Goal: Task Accomplishment & Management: Use online tool/utility

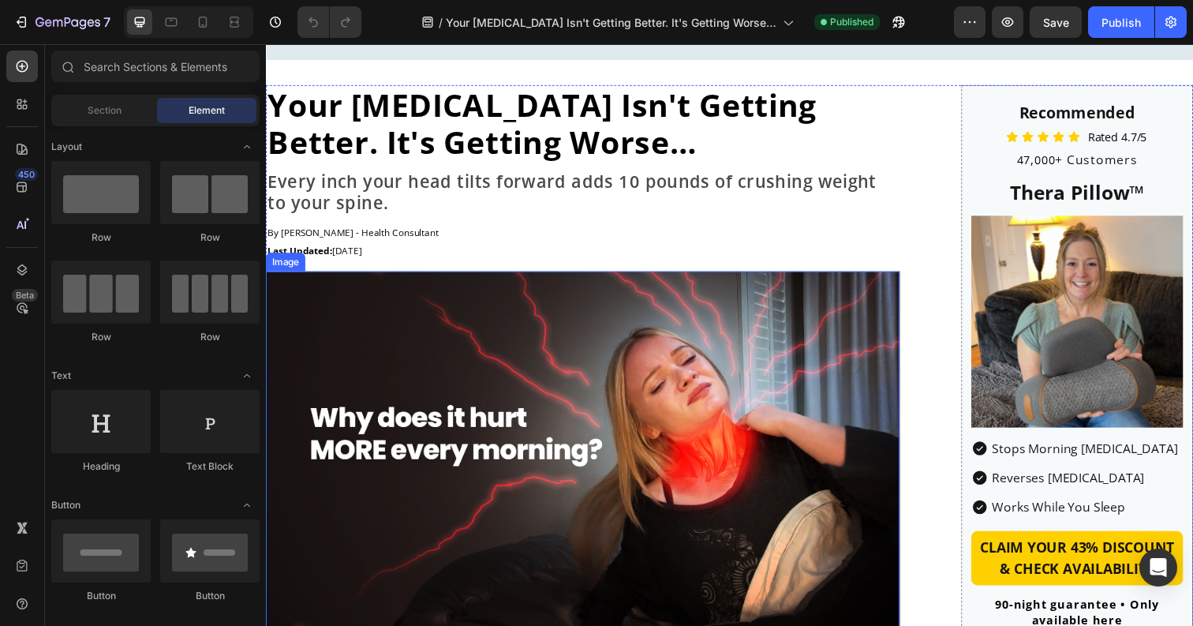
scroll to position [130, 0]
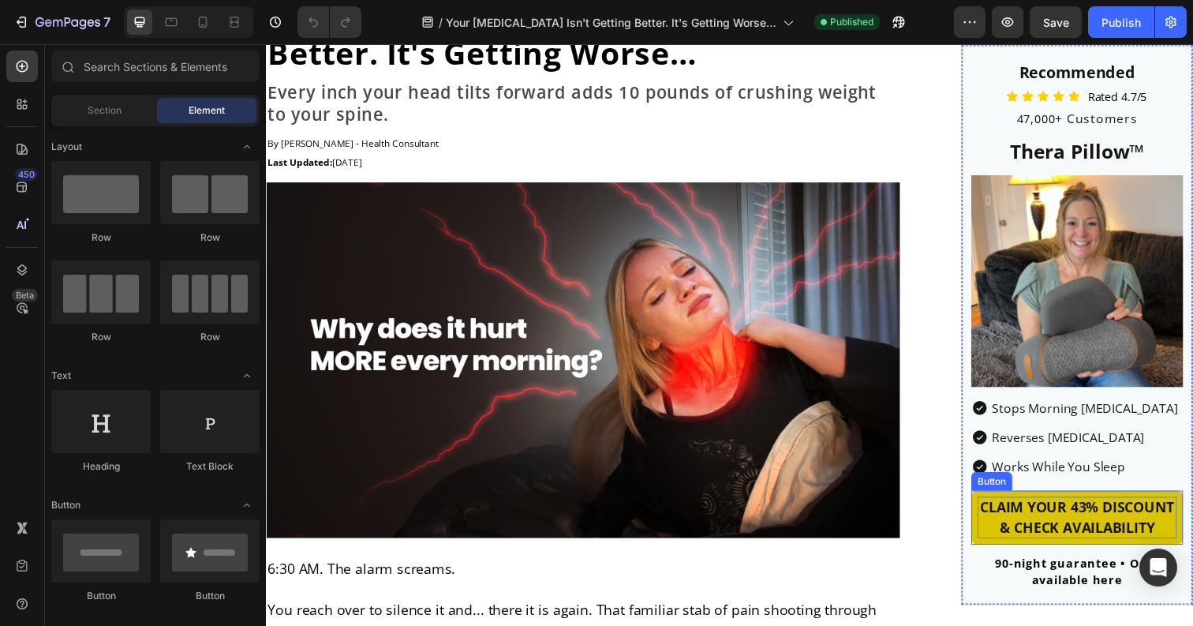
click at [1105, 521] on p "CLAIM YOUR 43% DISCOUNT & CHECK AVAILABILITY" at bounding box center [1095, 527] width 204 height 43
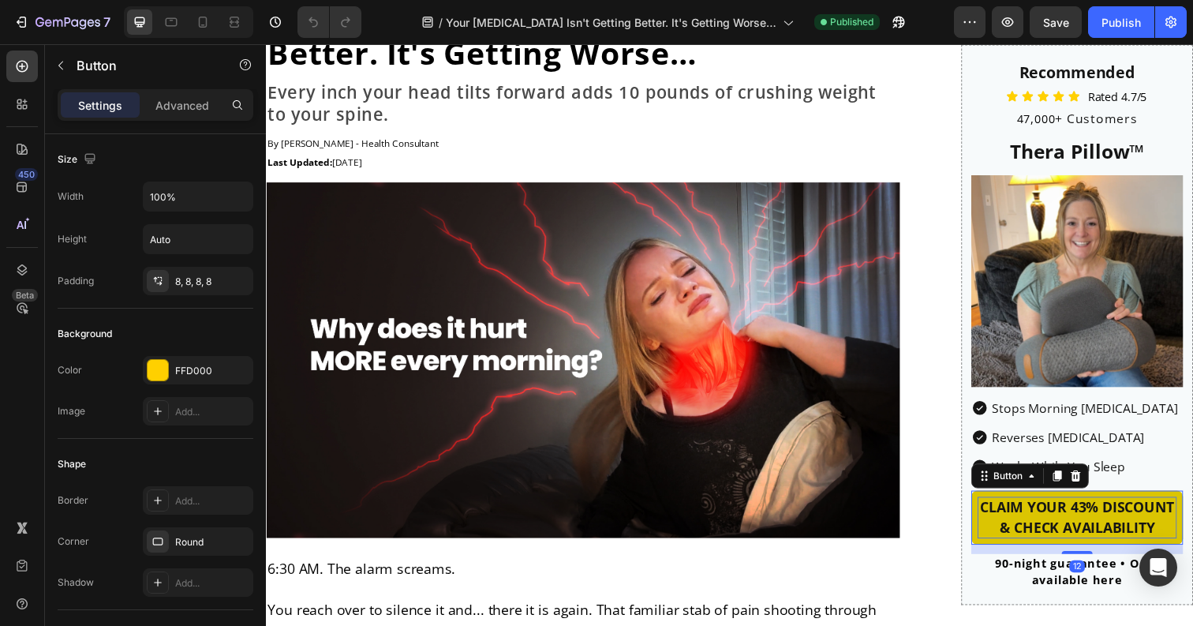
click at [1105, 521] on p "CLAIM YOUR 43% DISCOUNT & CHECK AVAILABILITY" at bounding box center [1095, 527] width 204 height 43
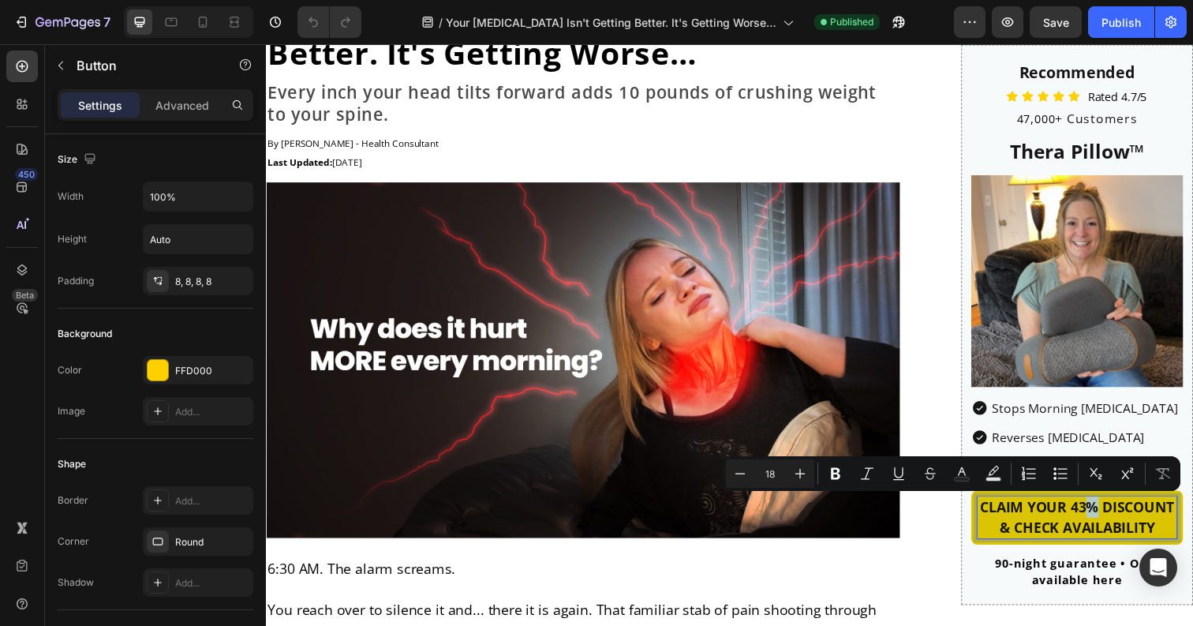
click at [1100, 520] on p "CLAIM YOUR 43% DISCOUNT & CHECK AVAILABILITY" at bounding box center [1095, 527] width 204 height 43
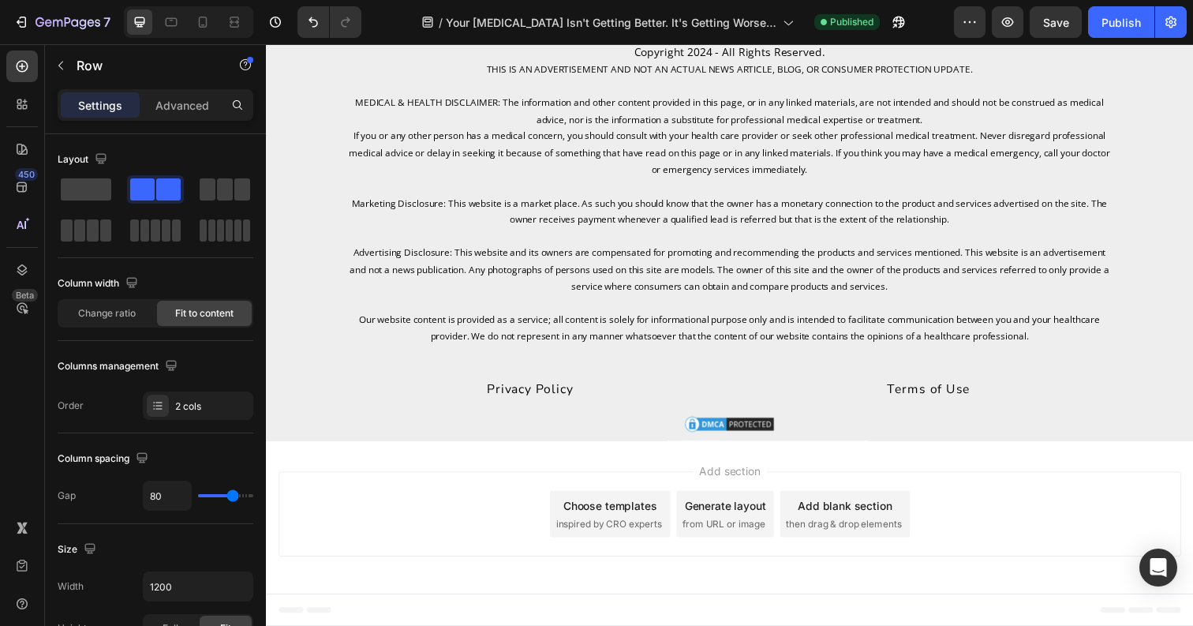
scroll to position [12132, 0]
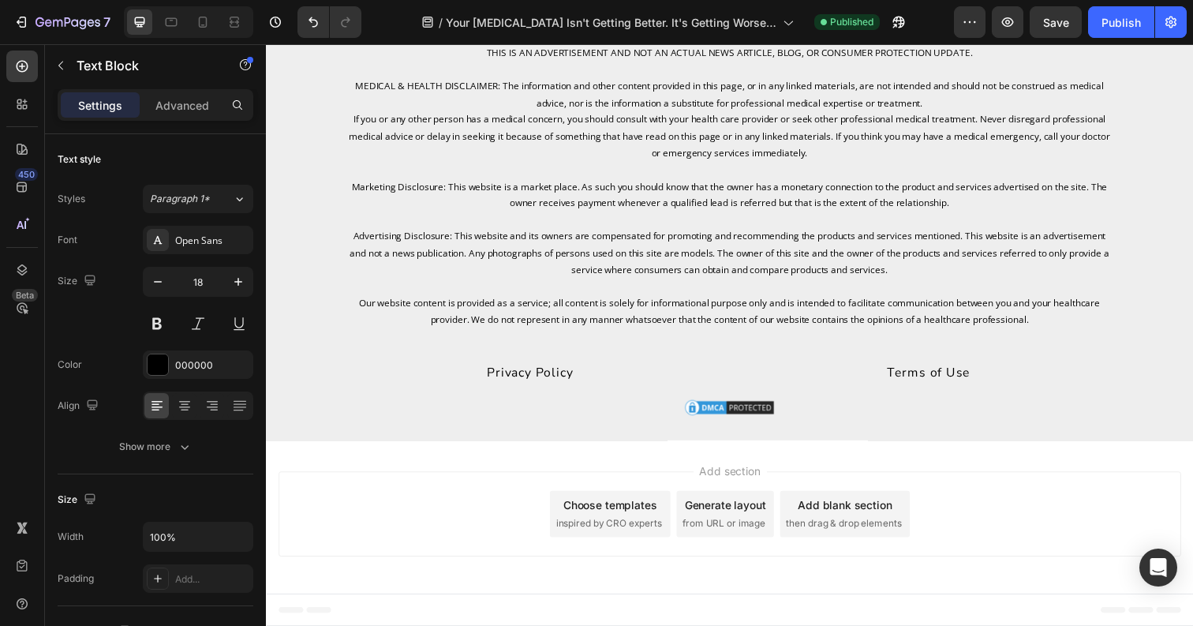
scroll to position [11833, 0]
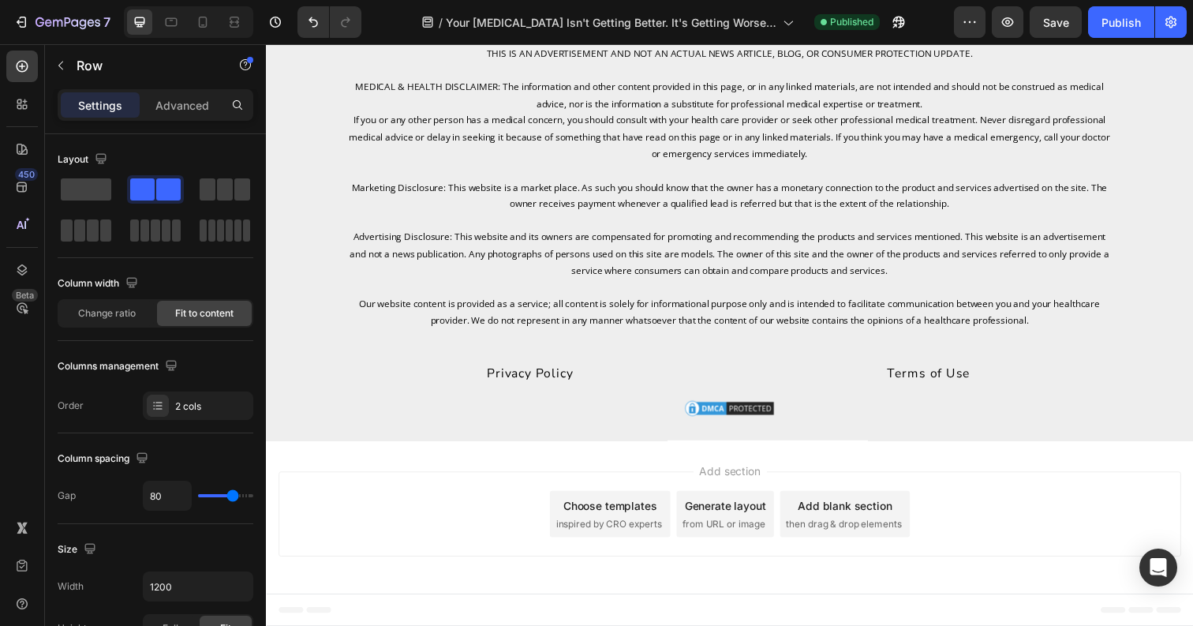
scroll to position [11956, 0]
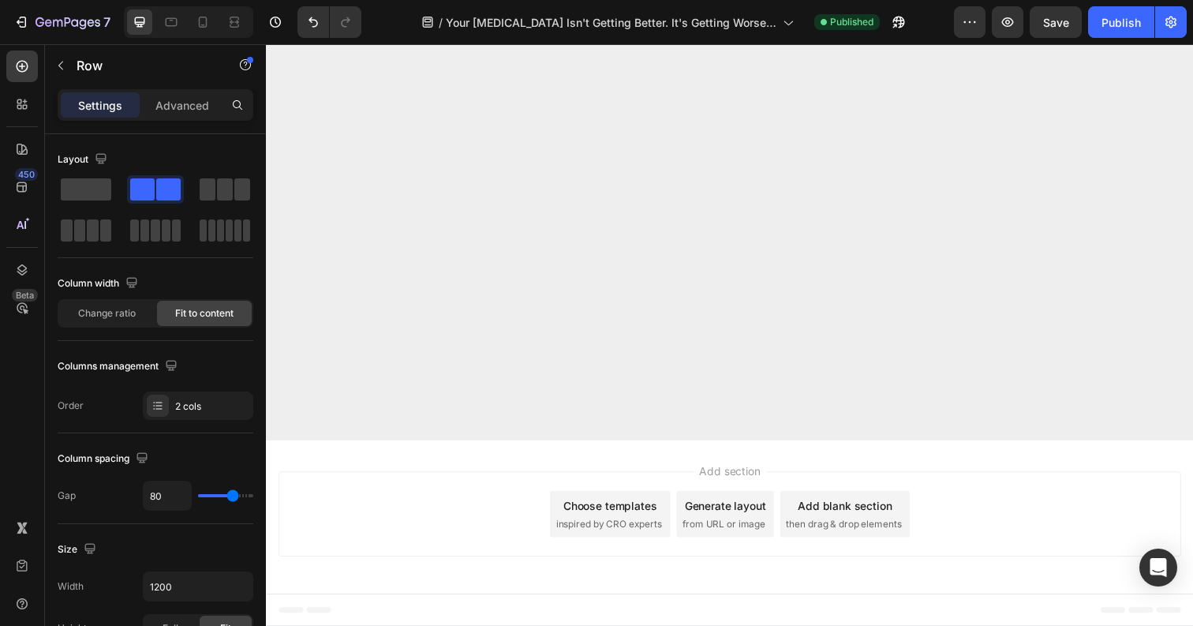
scroll to position [12065, 0]
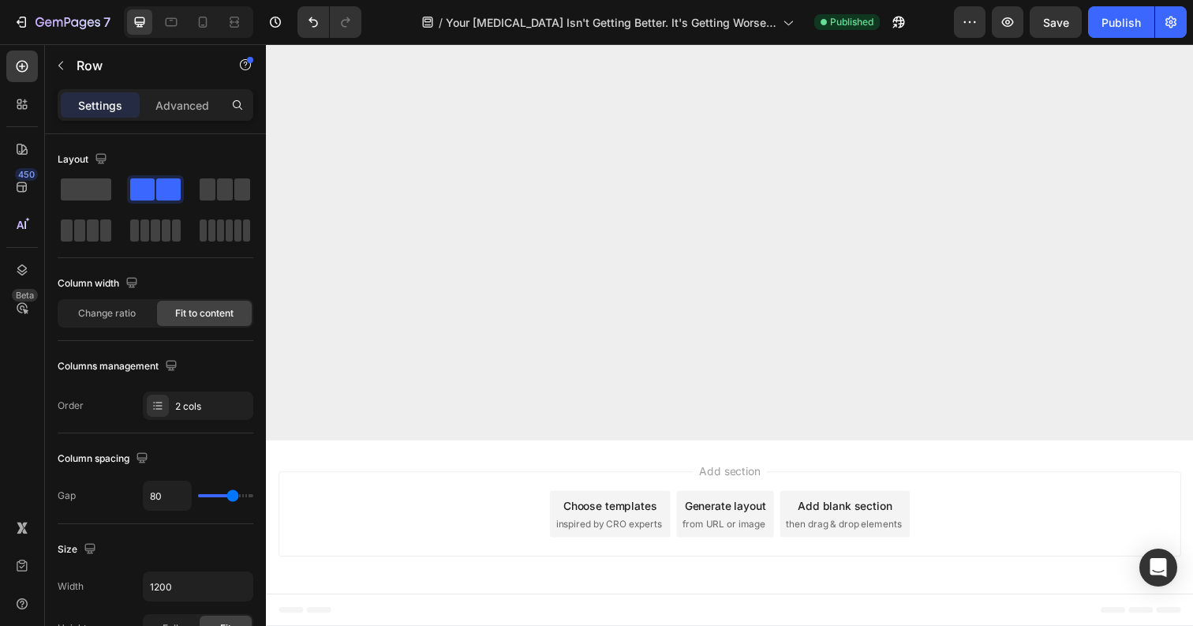
scroll to position [9390, 0]
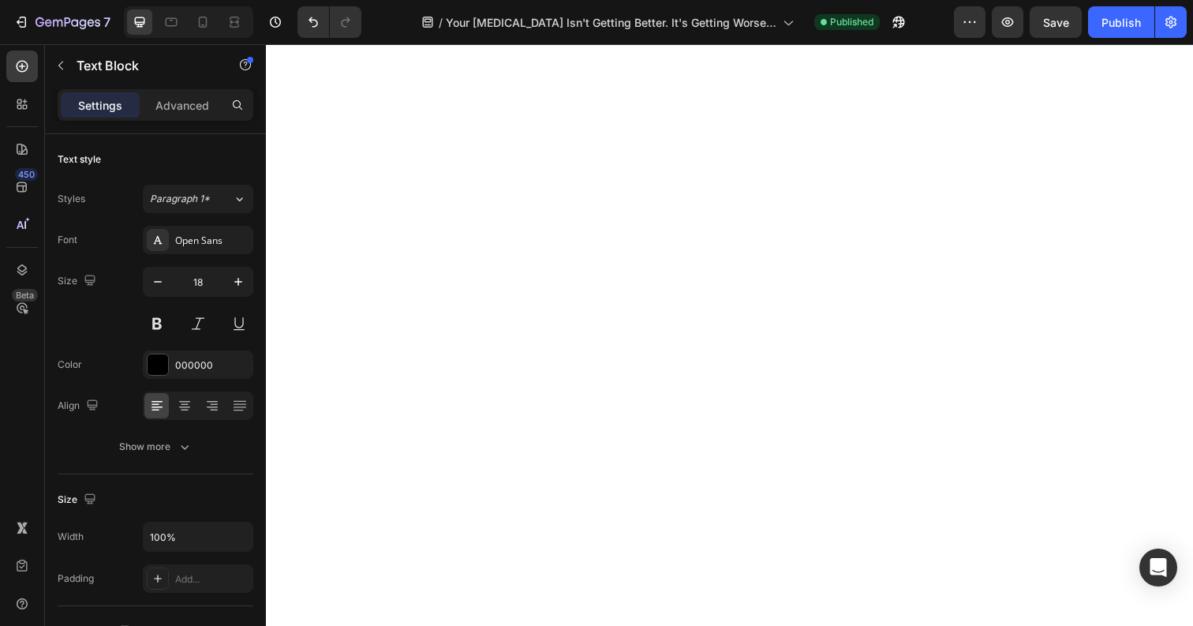
scroll to position [10317, 0]
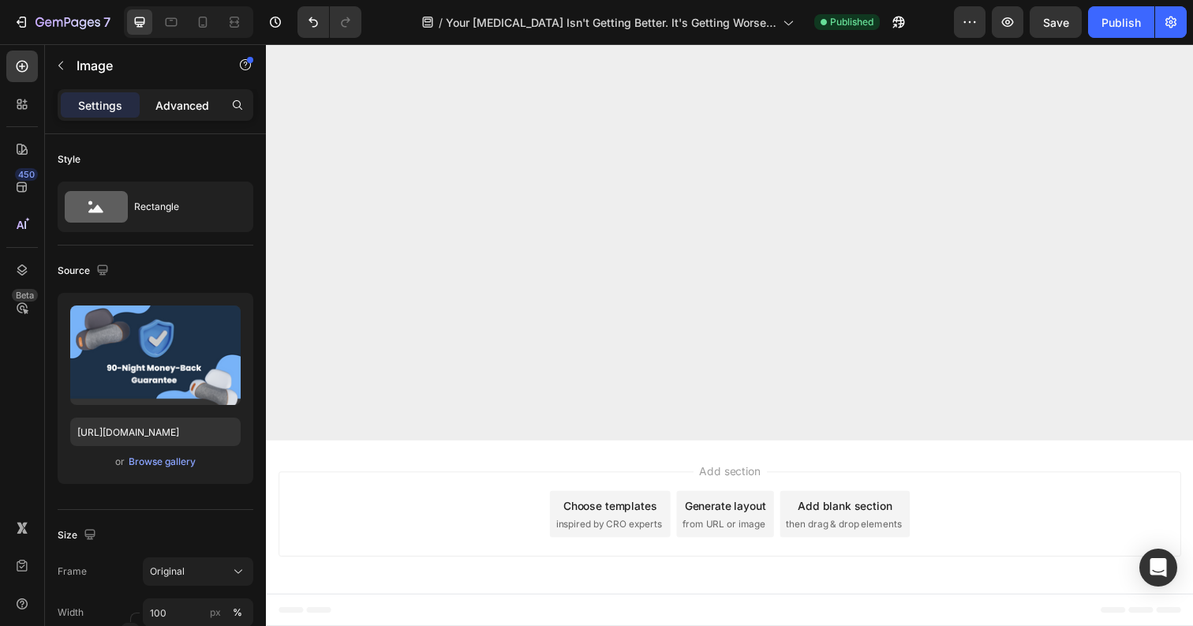
click at [162, 98] on p "Advanced" at bounding box center [182, 105] width 54 height 17
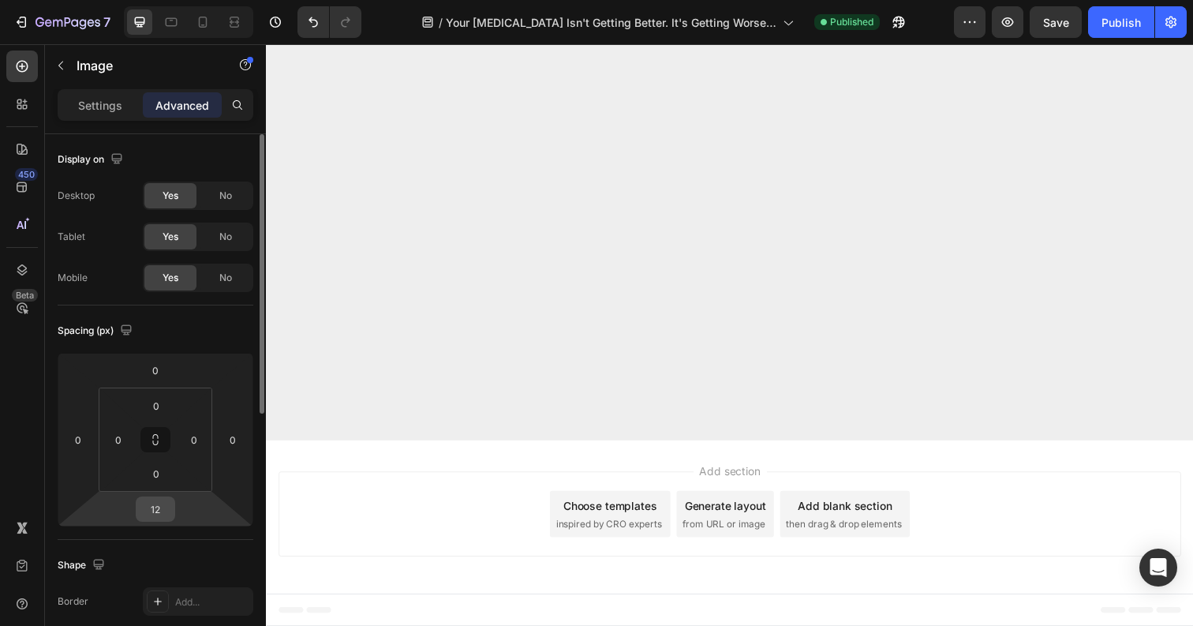
click at [159, 503] on input "12" at bounding box center [156, 509] width 32 height 24
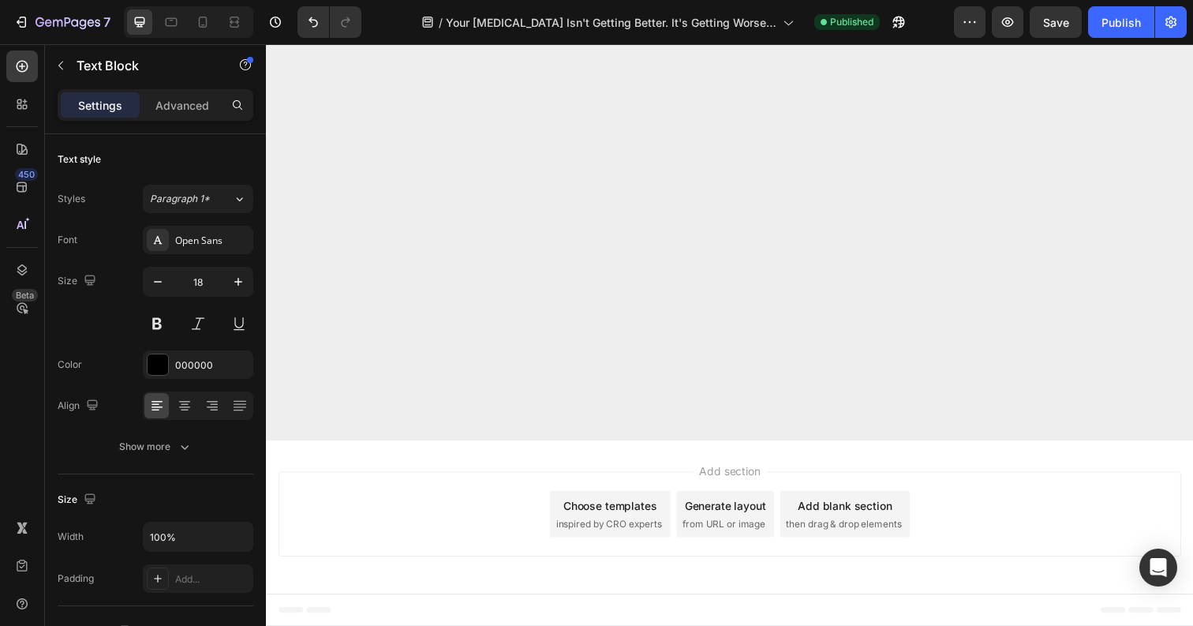
scroll to position [10312, 0]
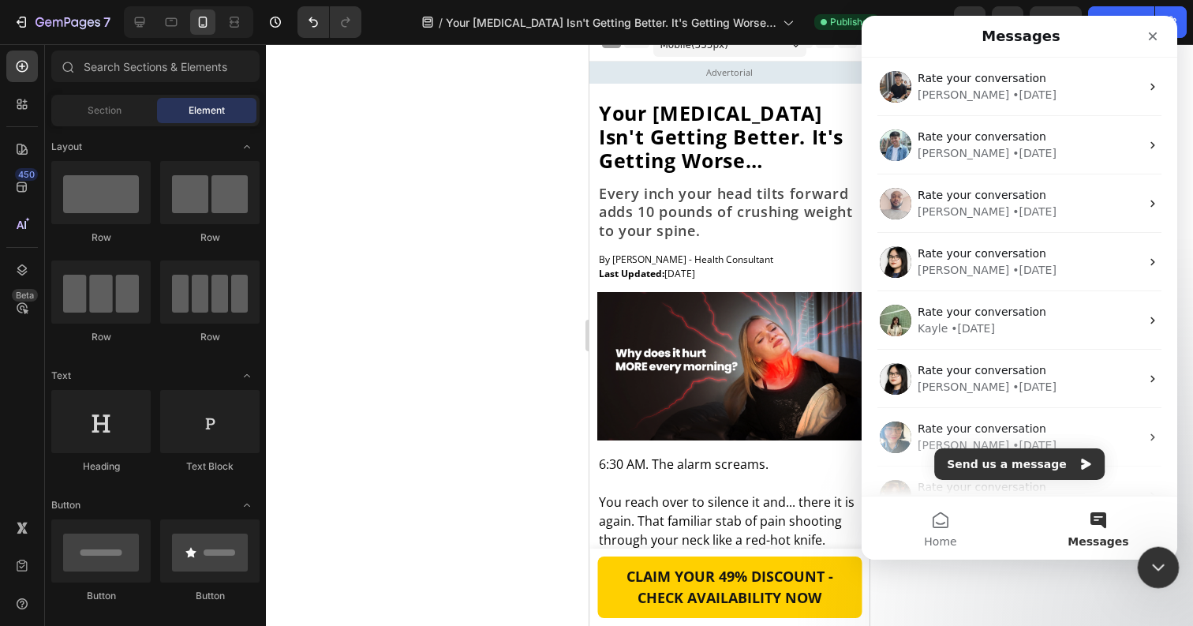
click at [1159, 556] on icon "Close Intercom Messenger" at bounding box center [1156, 565] width 19 height 19
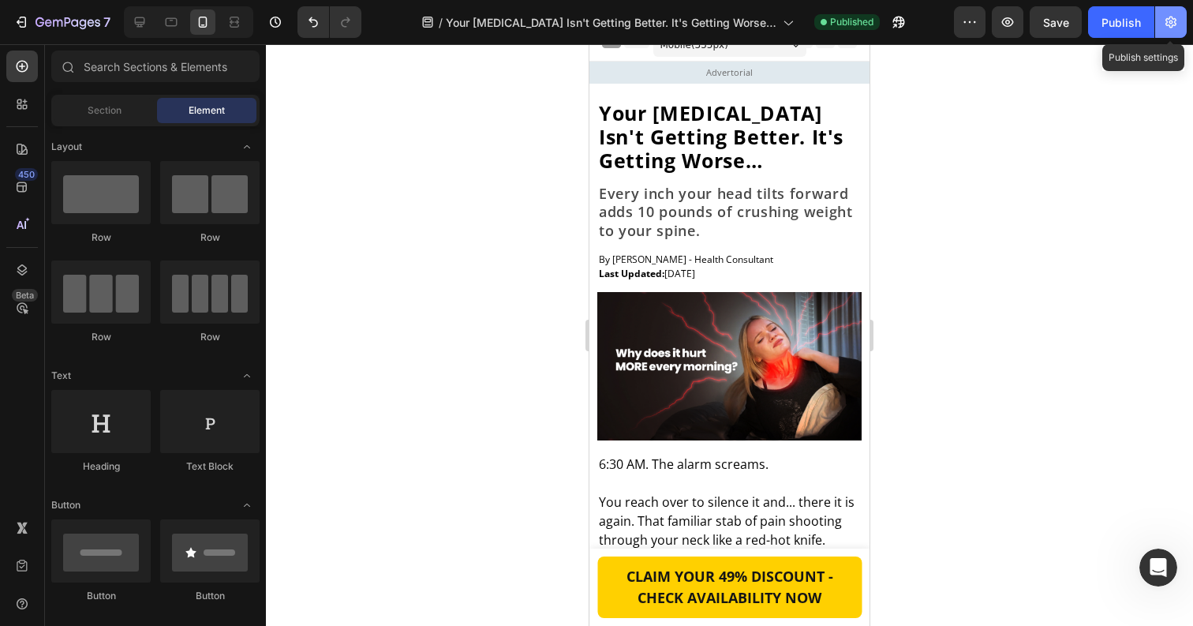
click at [1160, 24] on button "button" at bounding box center [1171, 22] width 32 height 32
click at [1168, 0] on body "7 Version history / Your Neck Pain Isn't Getting Better. It's Getting Worse… Pu…" at bounding box center [596, 0] width 1193 height 0
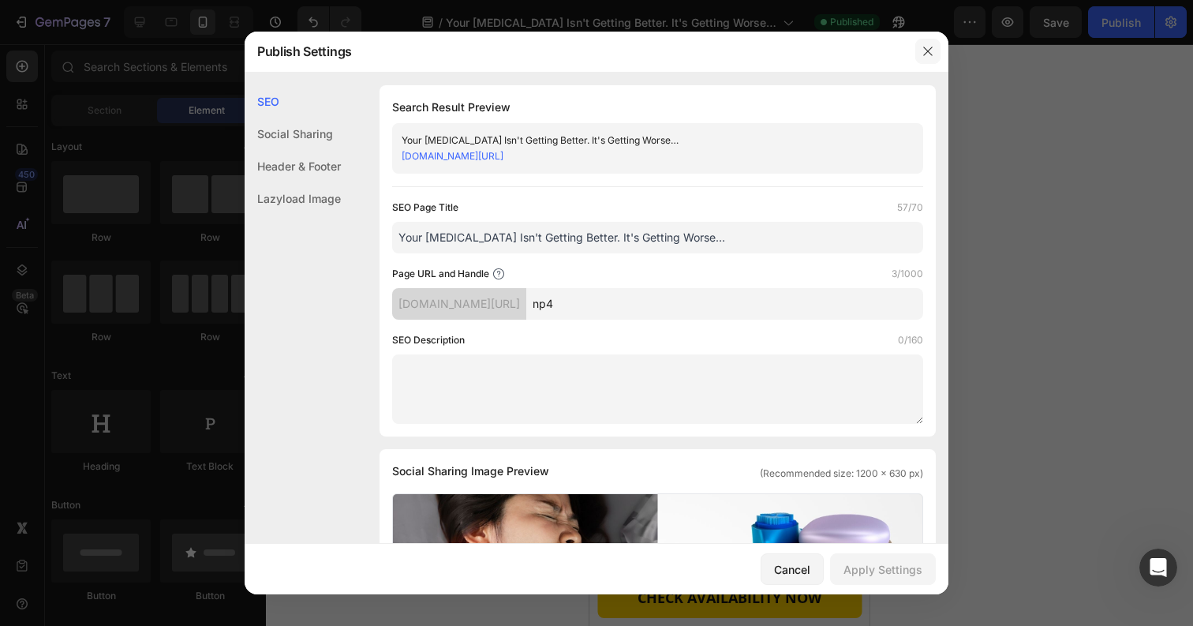
click at [927, 51] on icon "button" at bounding box center [927, 51] width 9 height 9
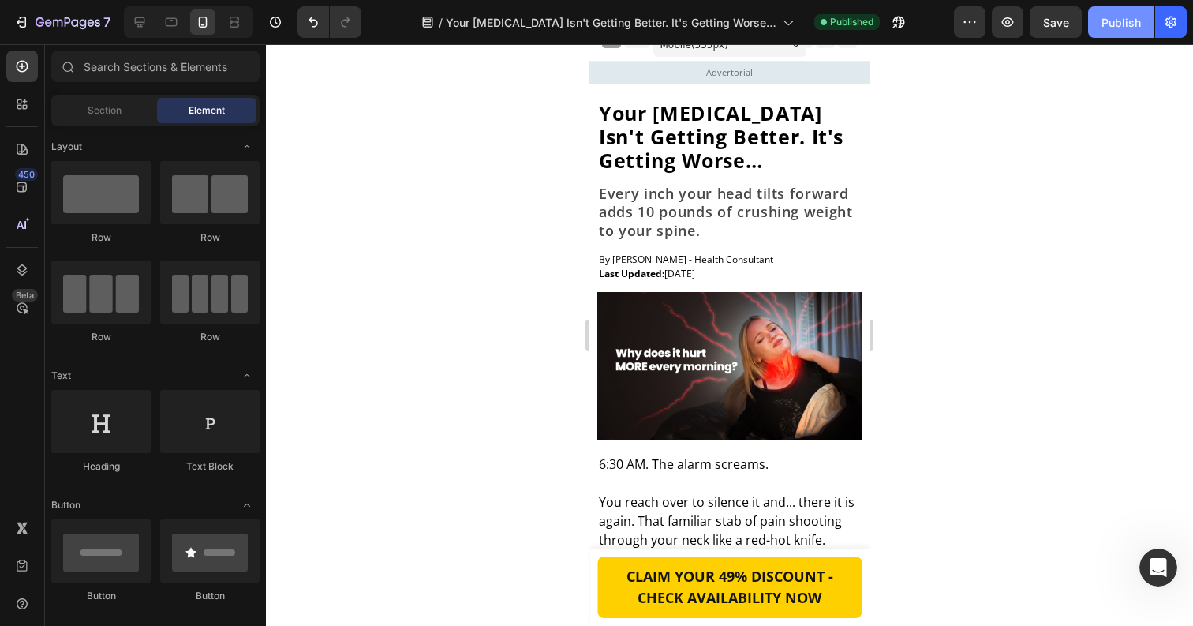
click at [1133, 34] on button "Publish" at bounding box center [1121, 22] width 66 height 32
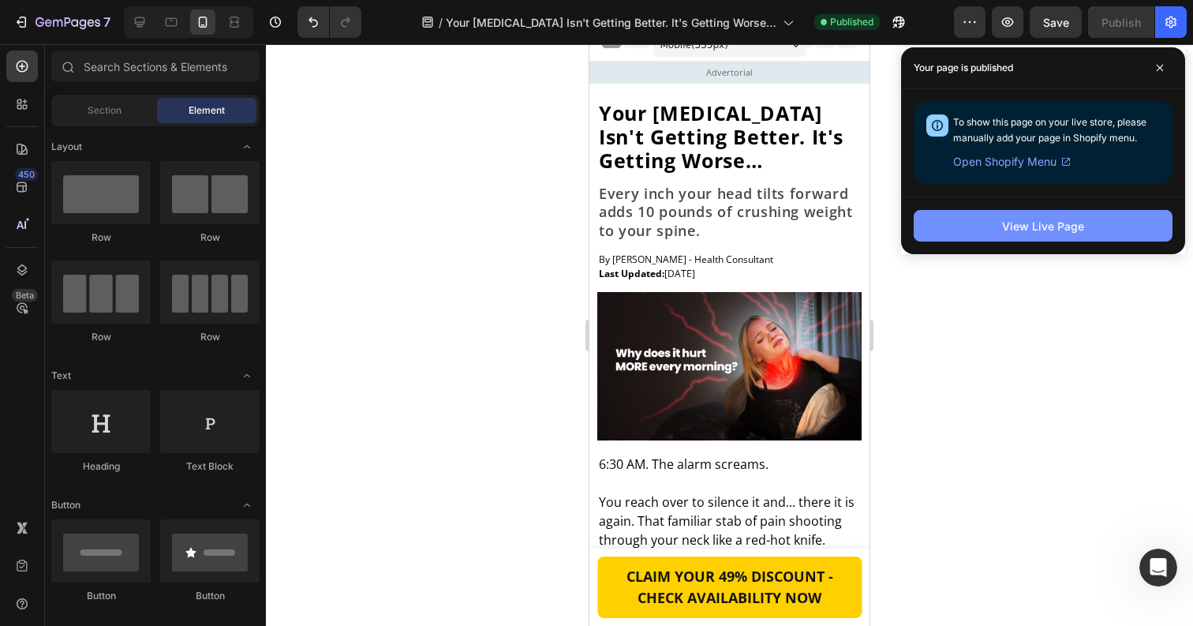
click at [1050, 223] on div "View Live Page" at bounding box center [1043, 226] width 82 height 17
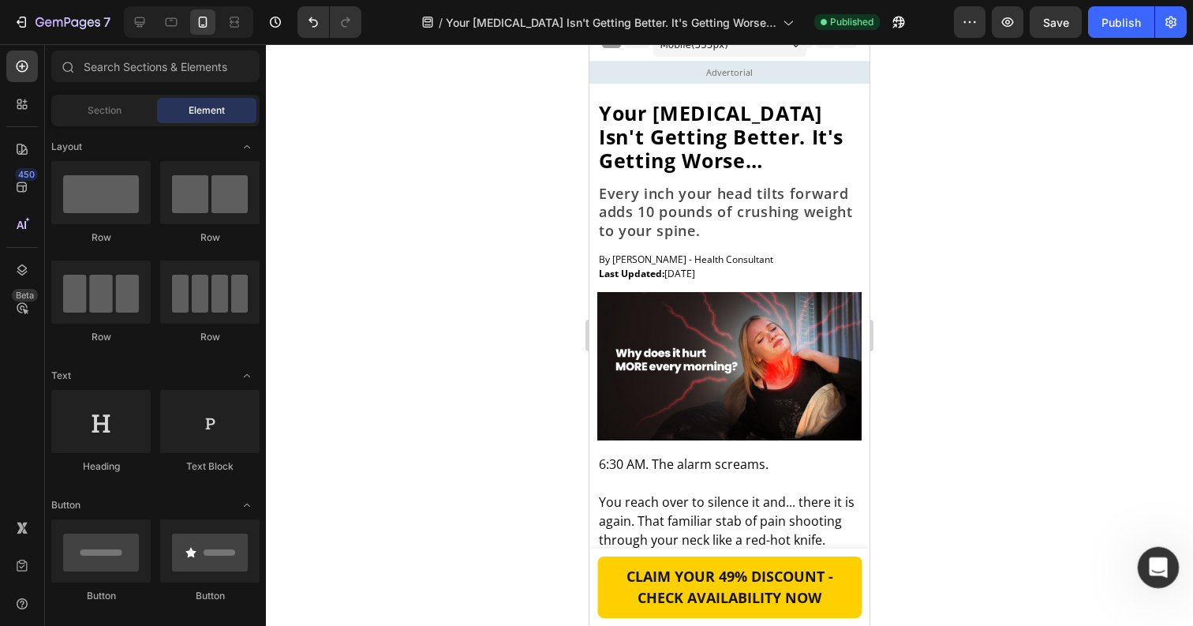
click at [1167, 569] on div "Open Intercom Messenger" at bounding box center [1156, 565] width 52 height 52
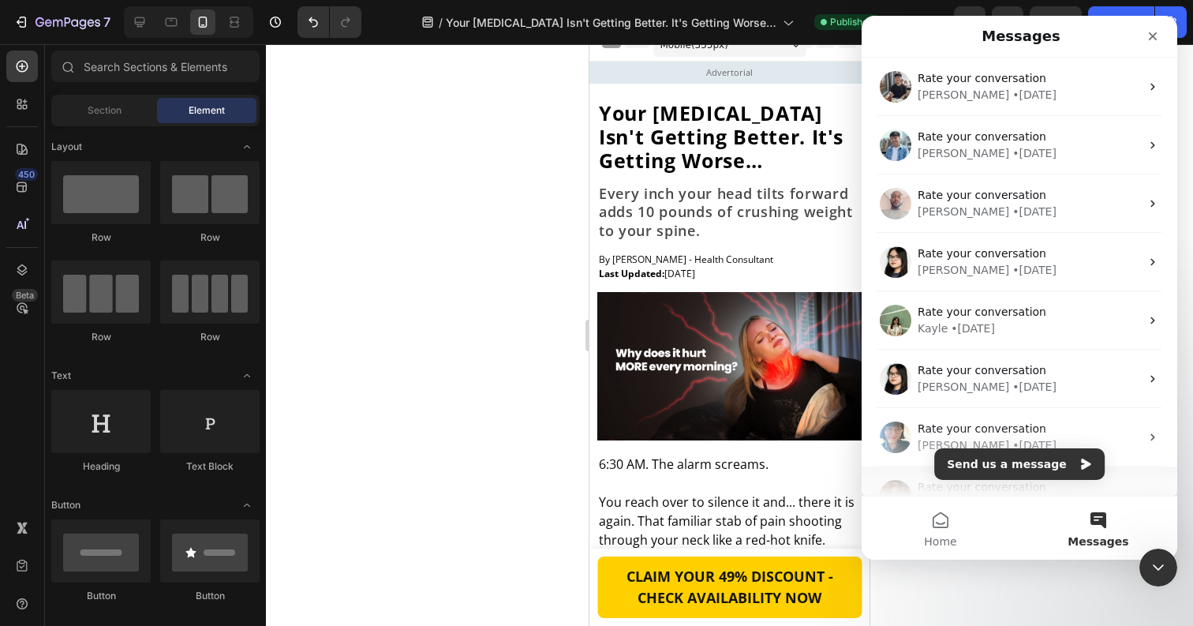
click at [1073, 482] on div "Rate your conversation" at bounding box center [1029, 487] width 223 height 17
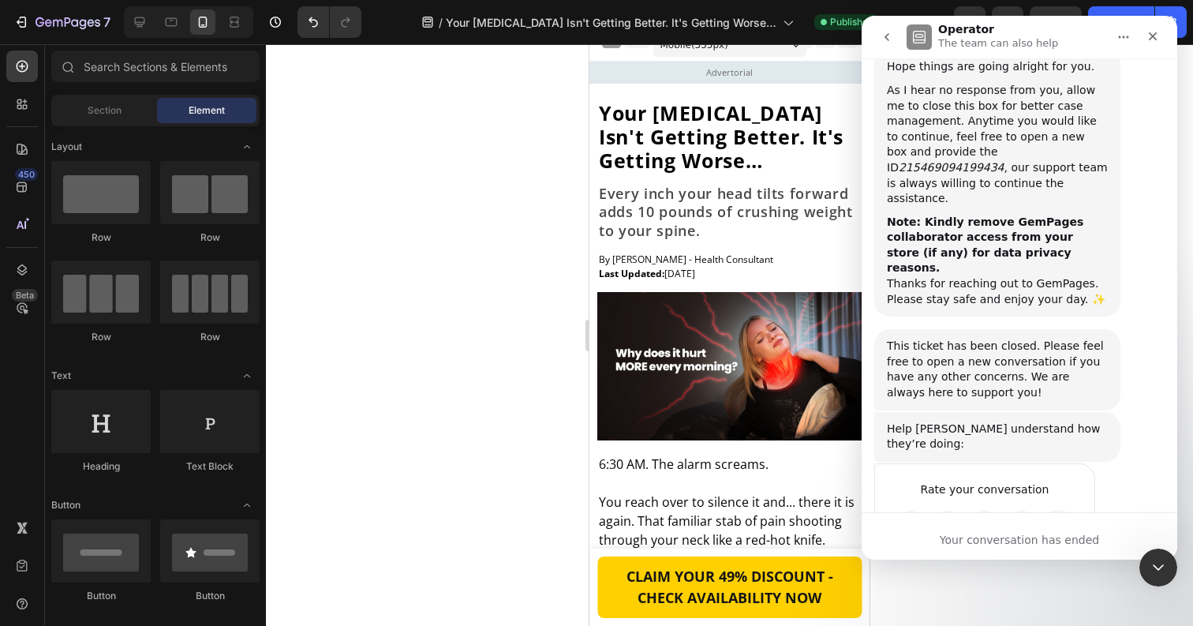
scroll to position [1081, 0]
click at [874, 38] on button "go back" at bounding box center [887, 37] width 30 height 30
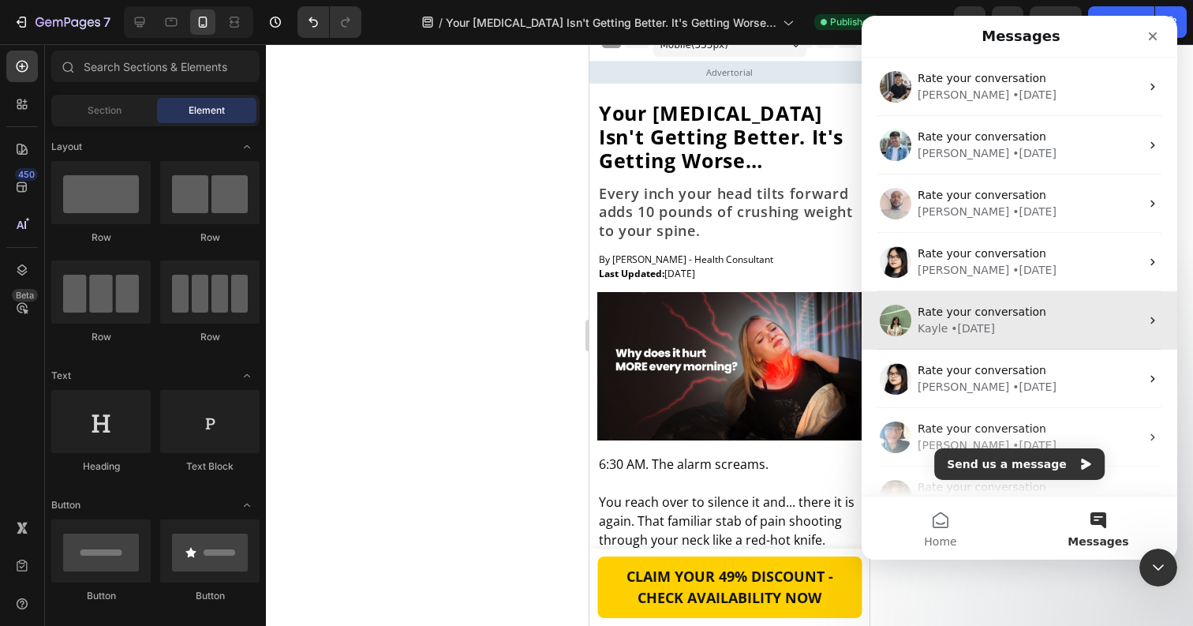
scroll to position [0, 0]
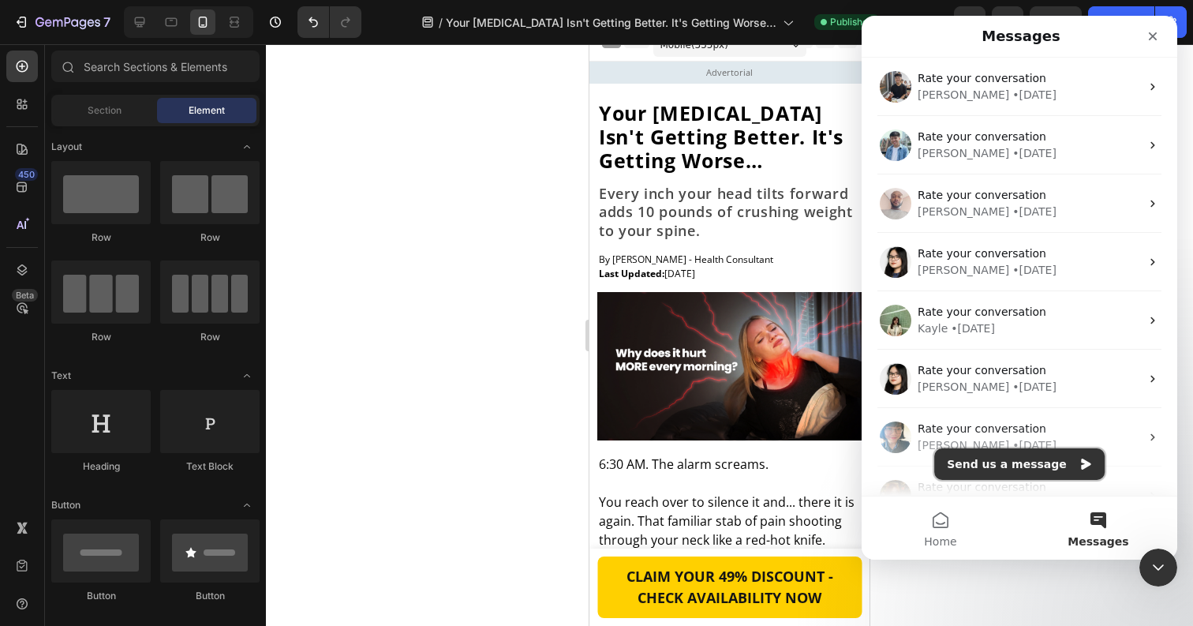
click at [987, 470] on button "Send us a message" at bounding box center [1019, 464] width 170 height 32
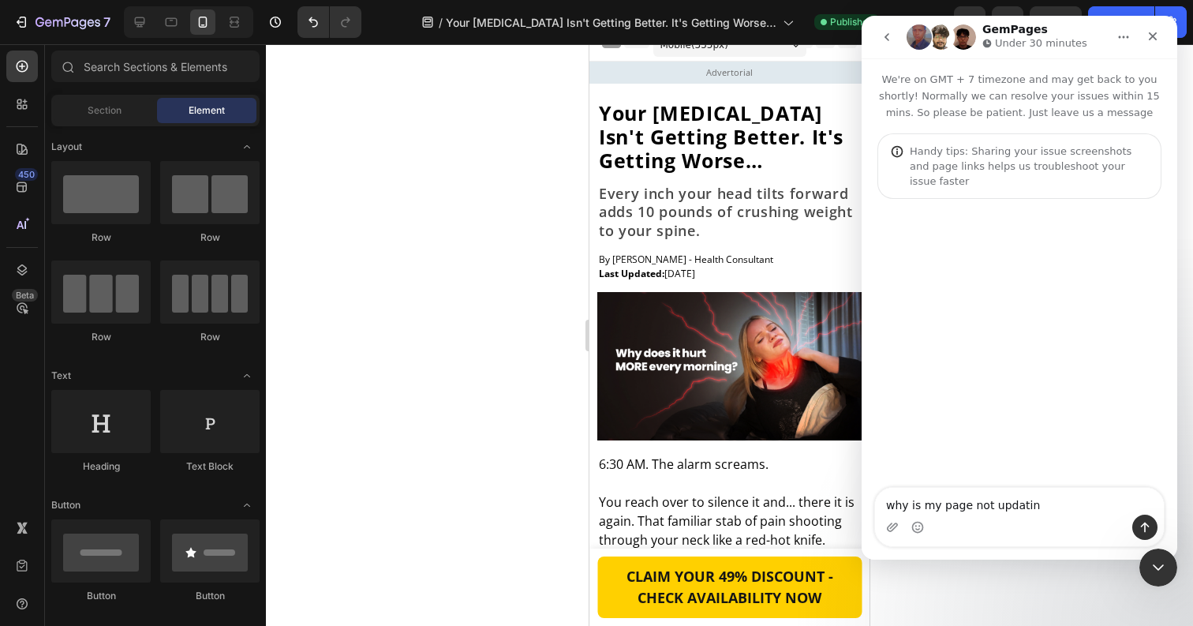
type textarea "why is my page not updating"
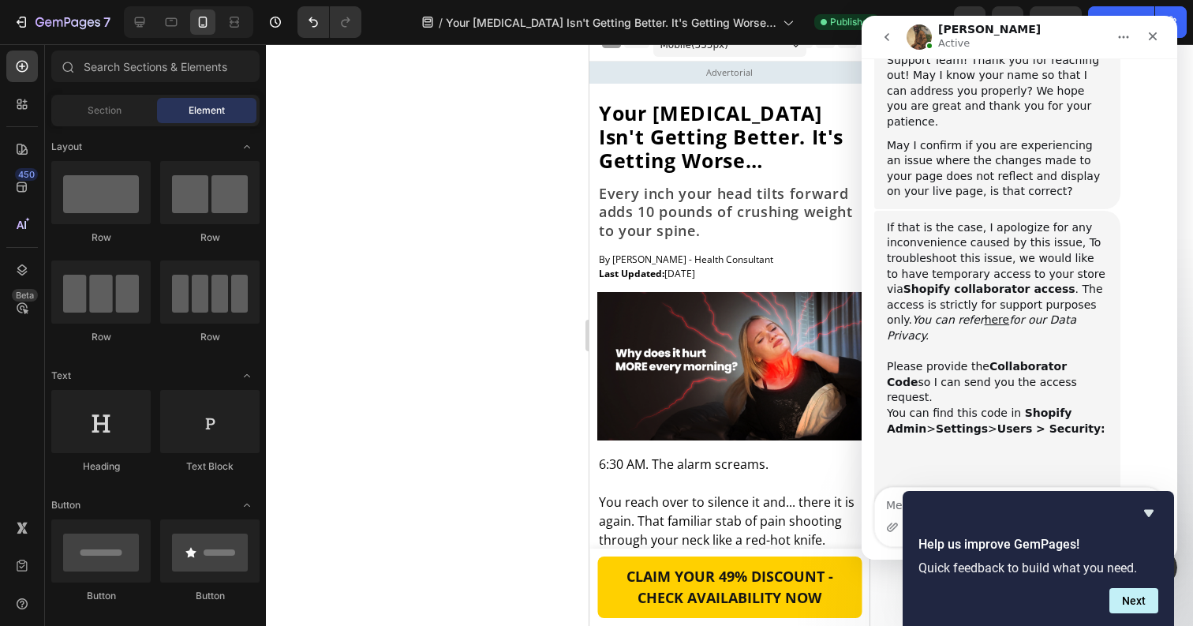
scroll to position [458, 0]
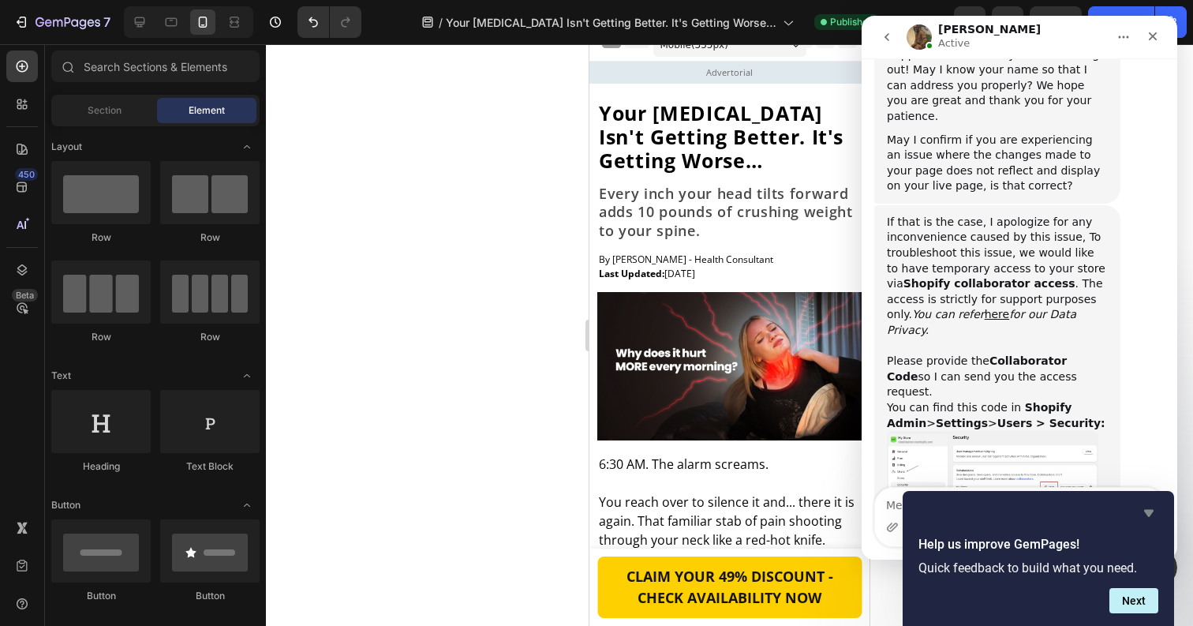
click at [1147, 509] on icon "Hide survey" at bounding box center [1149, 513] width 19 height 19
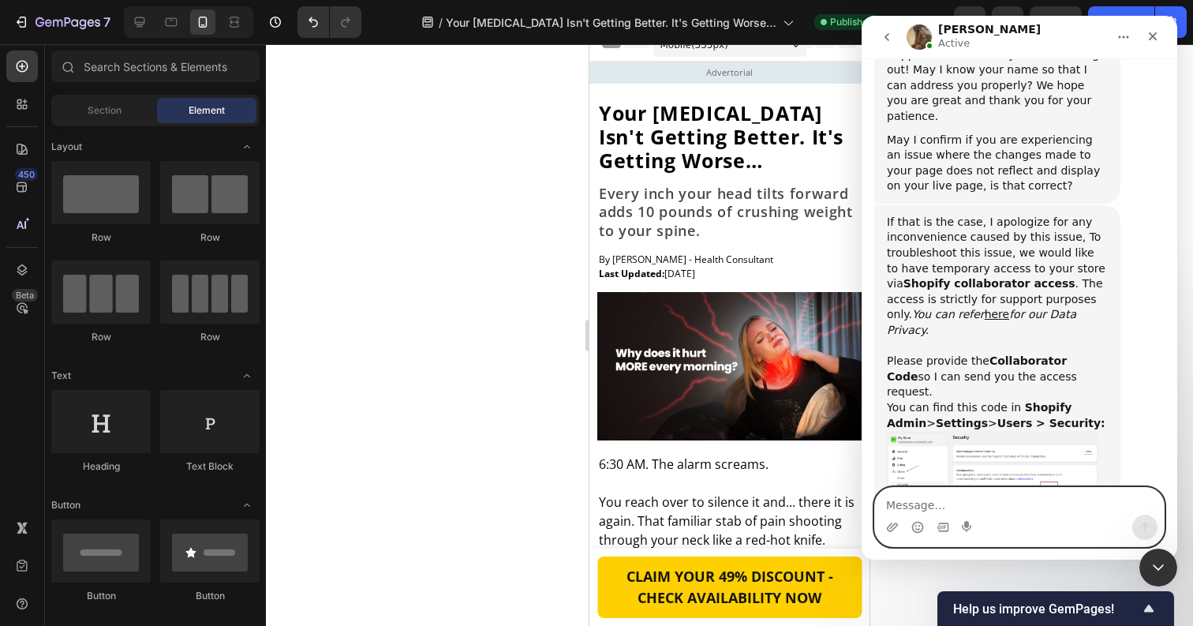
click at [1013, 513] on textarea "Message…" at bounding box center [1019, 501] width 289 height 27
type textarea "5008"
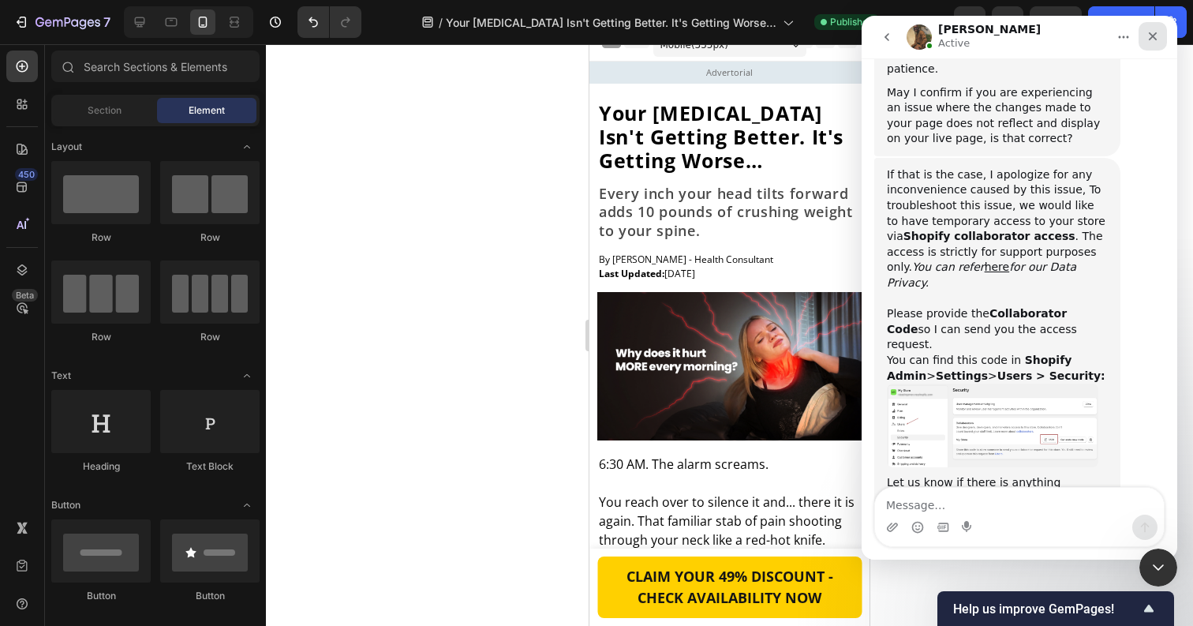
click at [1148, 36] on icon "Close" at bounding box center [1153, 36] width 13 height 13
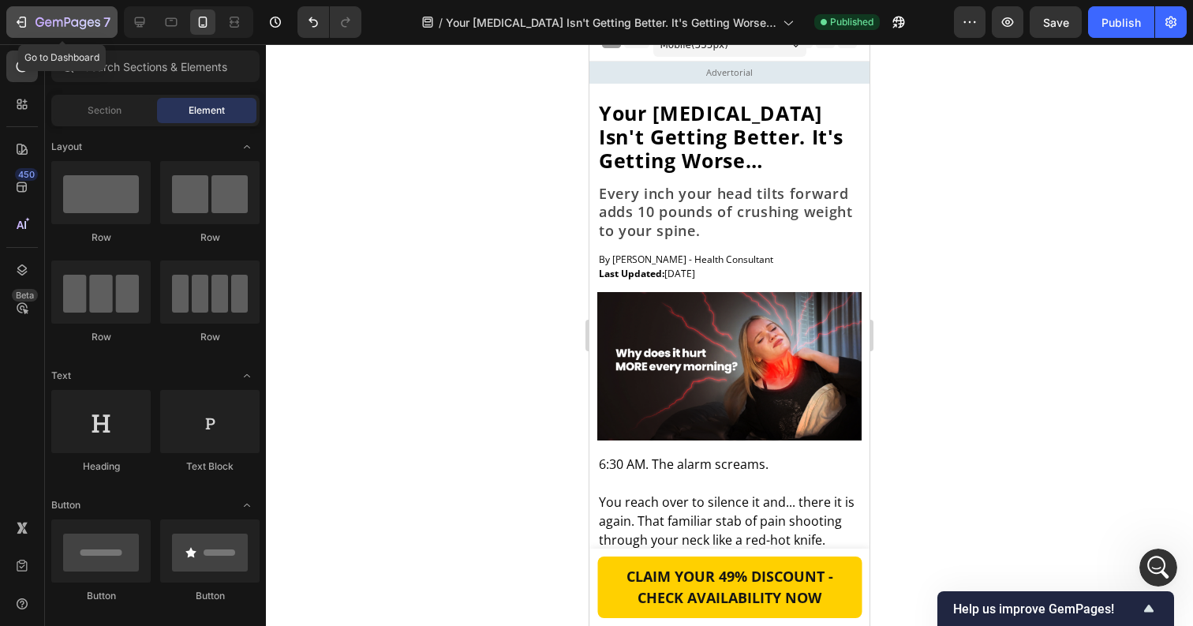
click at [41, 13] on div "7" at bounding box center [73, 22] width 75 height 19
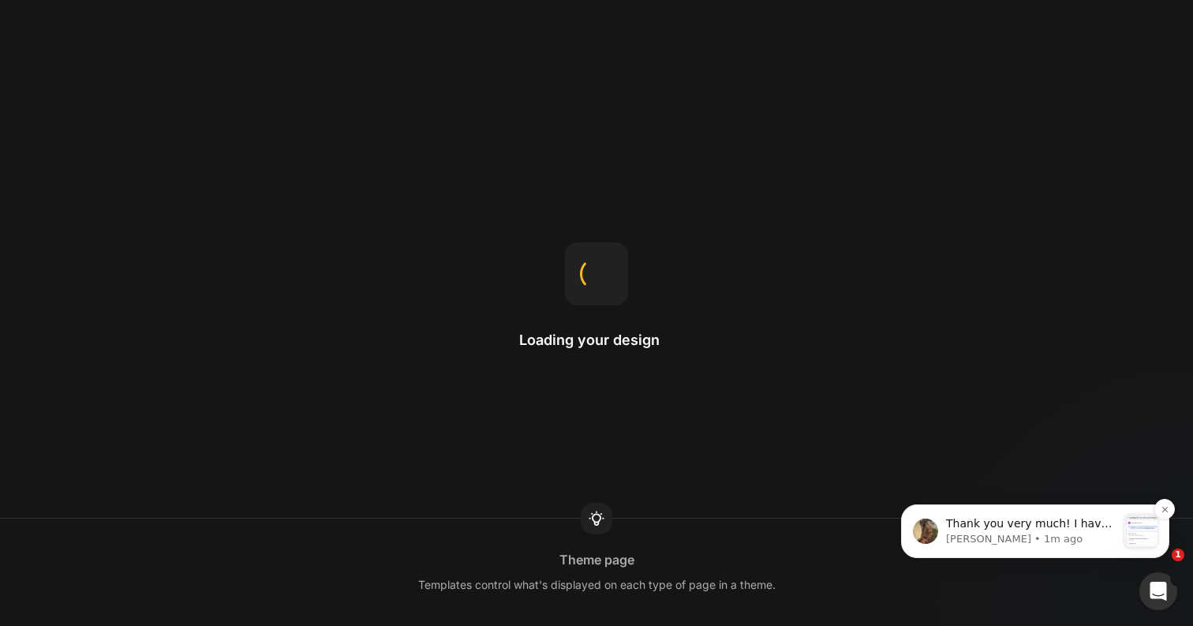
click at [1047, 548] on div "Thank you very much! I have sent our request. ﻿Please help us accept it. ﻿You c…" at bounding box center [1035, 531] width 268 height 54
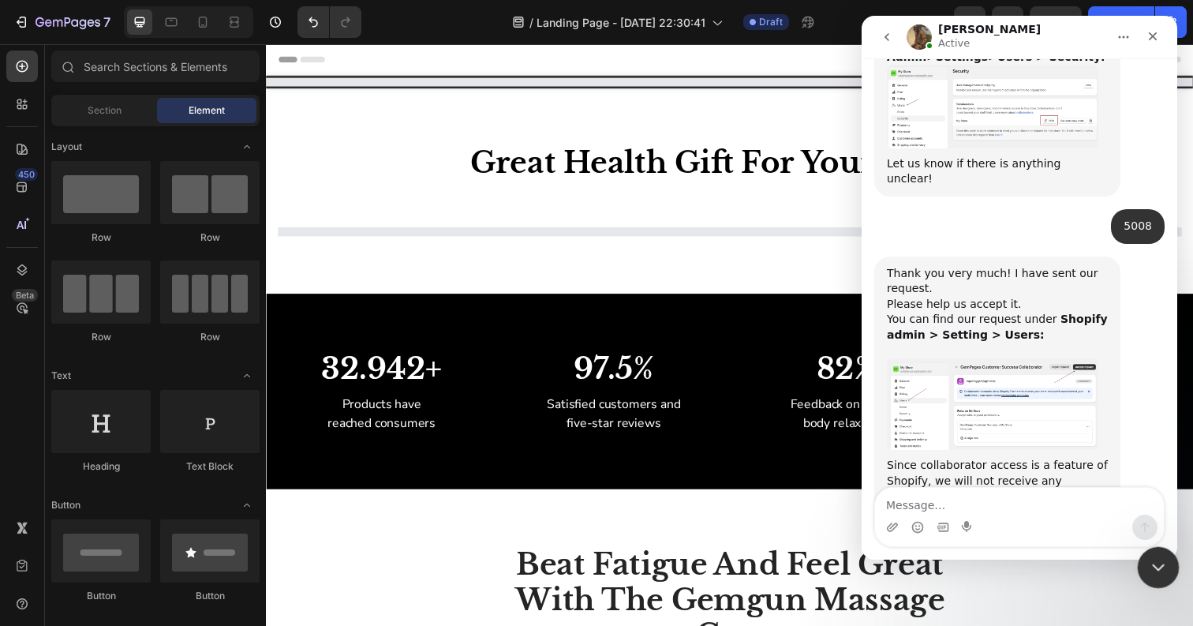
click at [1161, 560] on icon "Close Intercom Messenger" at bounding box center [1156, 565] width 19 height 19
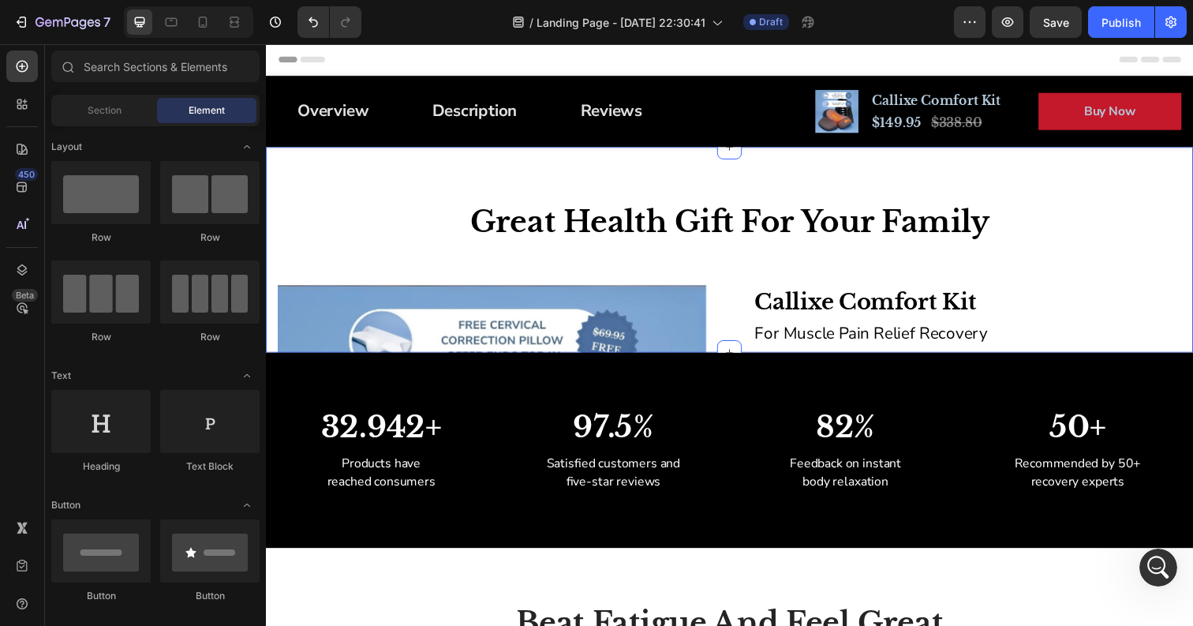
click at [765, 164] on div "Great Health Gift For Your Family Heading Row Product Images Callixe Comfort Ki…" at bounding box center [739, 254] width 947 height 210
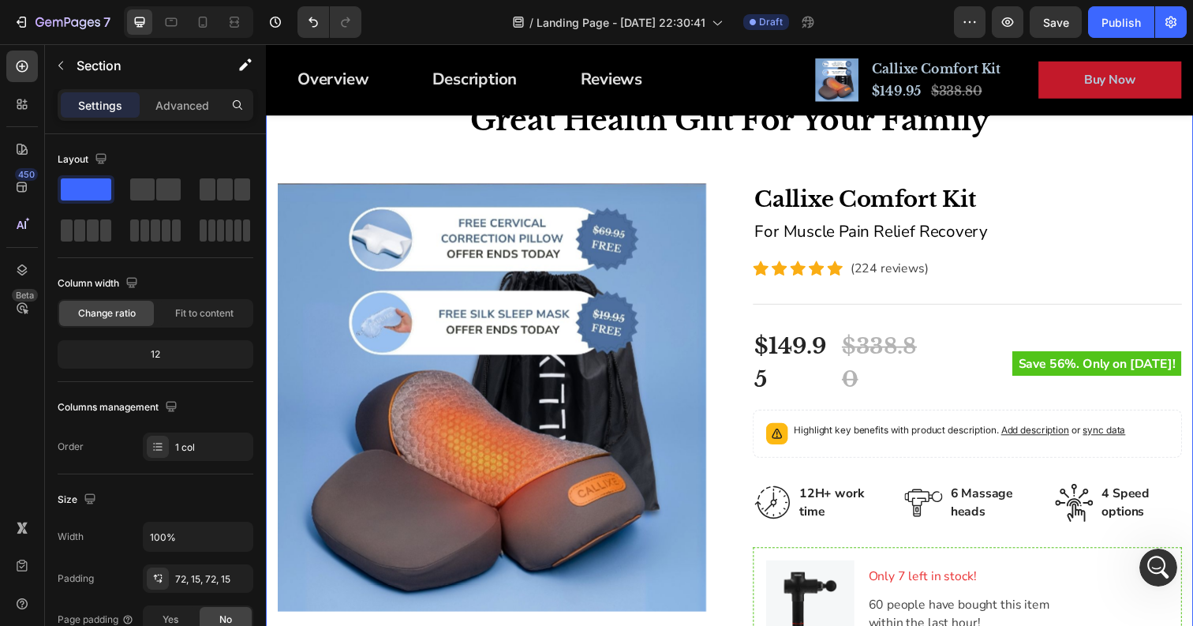
scroll to position [133, 0]
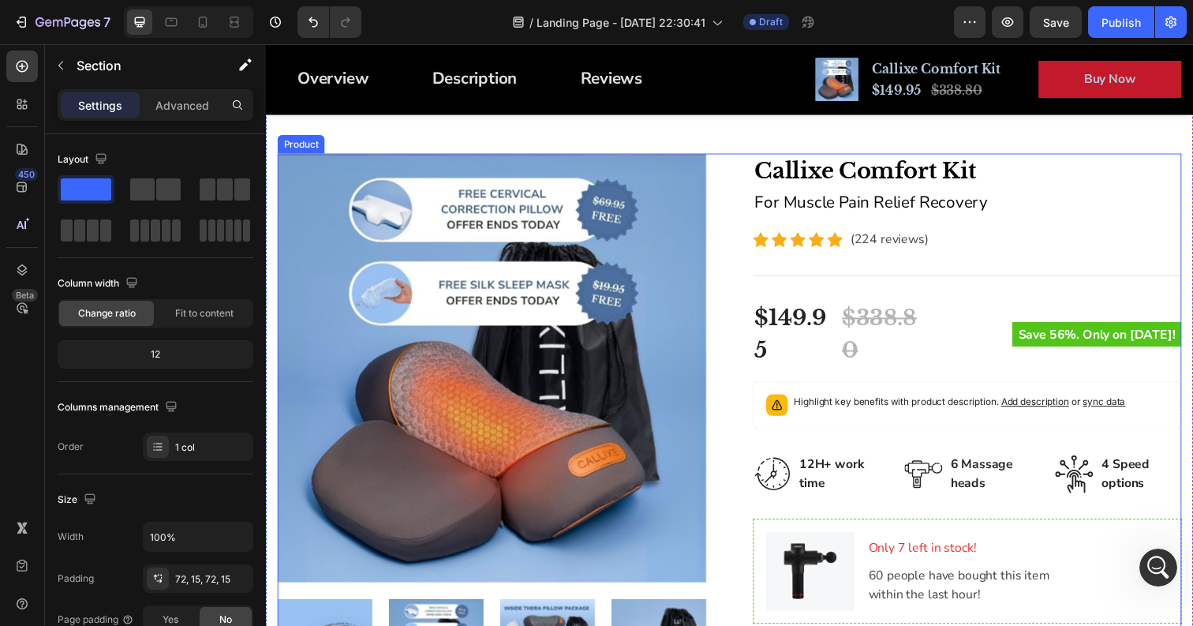
click at [736, 287] on div "Product Images Callixe Comfort Kit Product Title For Muscle Pain Relief Recover…" at bounding box center [739, 600] width 923 height 888
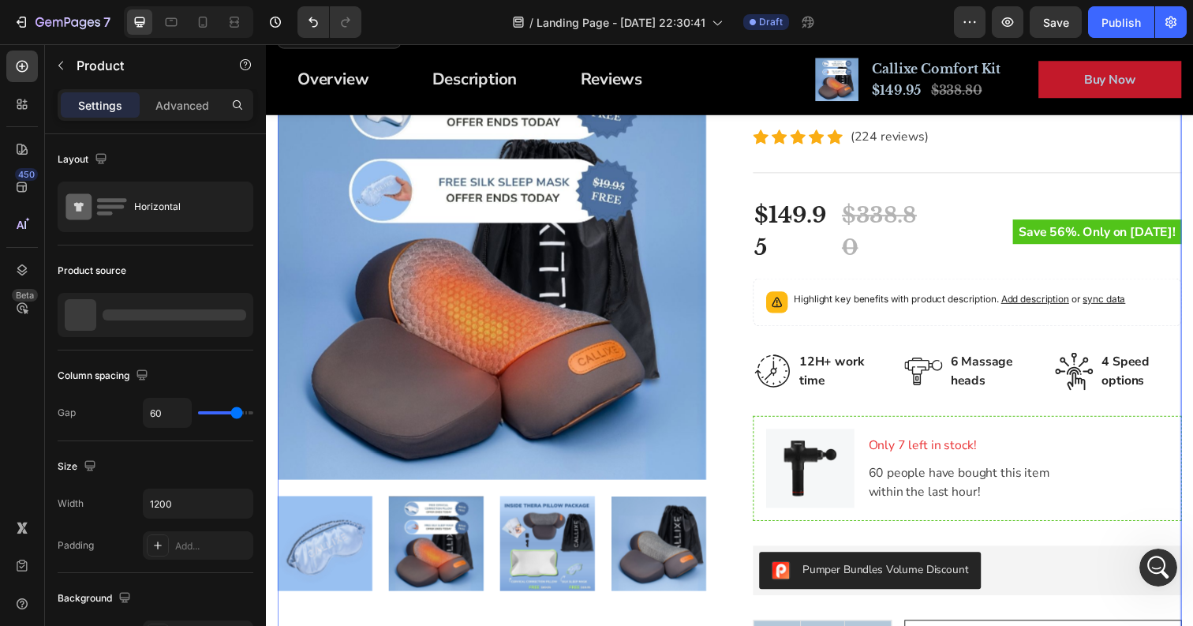
scroll to position [257, 0]
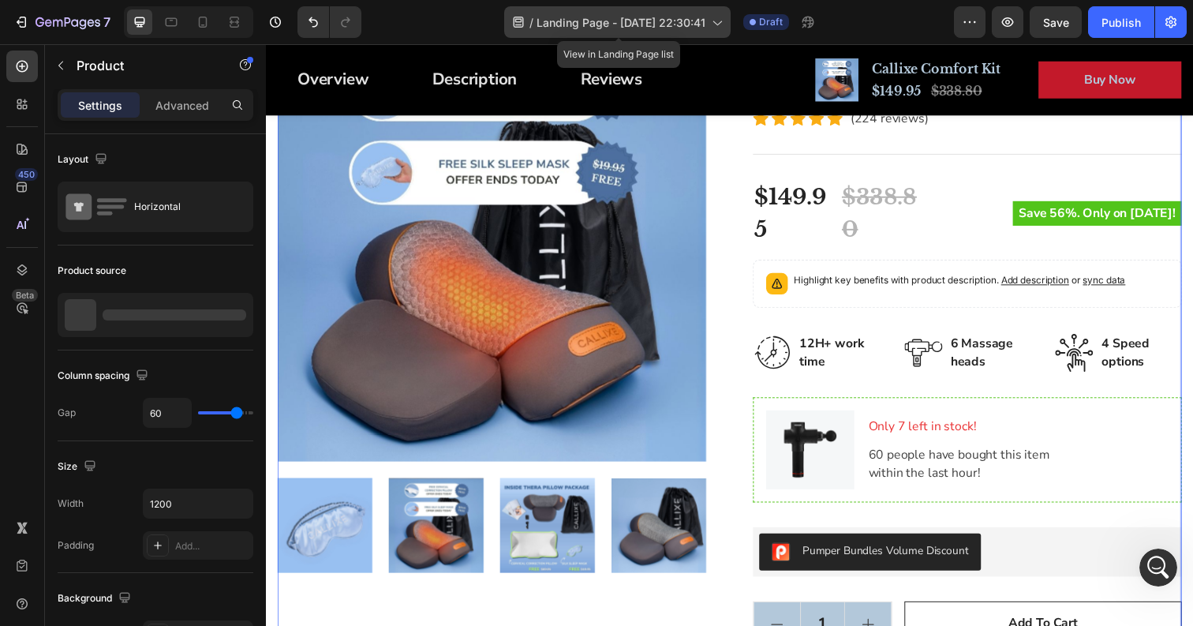
click at [710, 24] on div "/ Landing Page - [DATE] 22:30:41" at bounding box center [617, 22] width 227 height 32
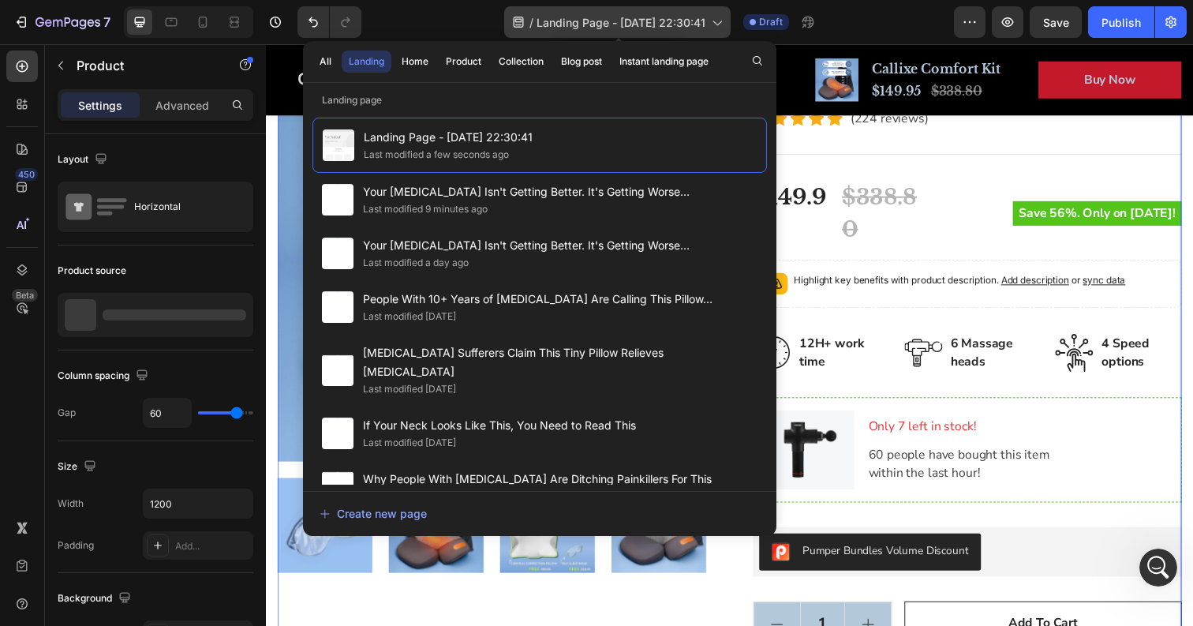
click at [710, 24] on div "/ Landing Page - [DATE] 22:30:41" at bounding box center [617, 22] width 227 height 32
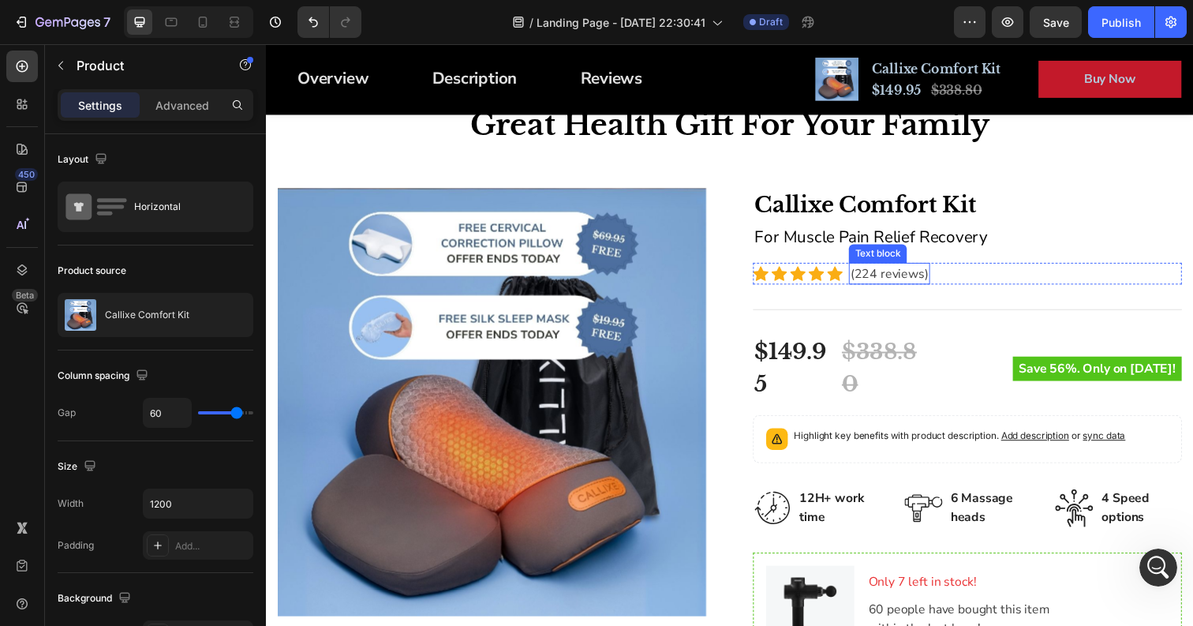
scroll to position [104, 0]
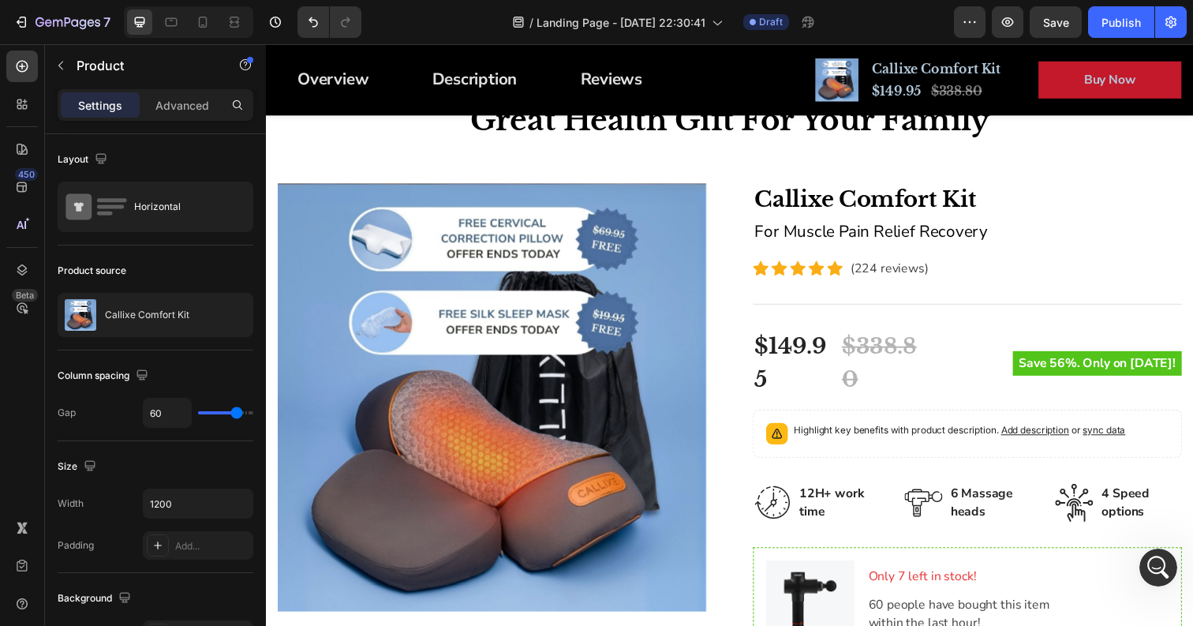
click at [720, 259] on div "Product Images Callixe Comfort Kit Product Title For Muscle Pain Relief Recover…" at bounding box center [739, 629] width 923 height 888
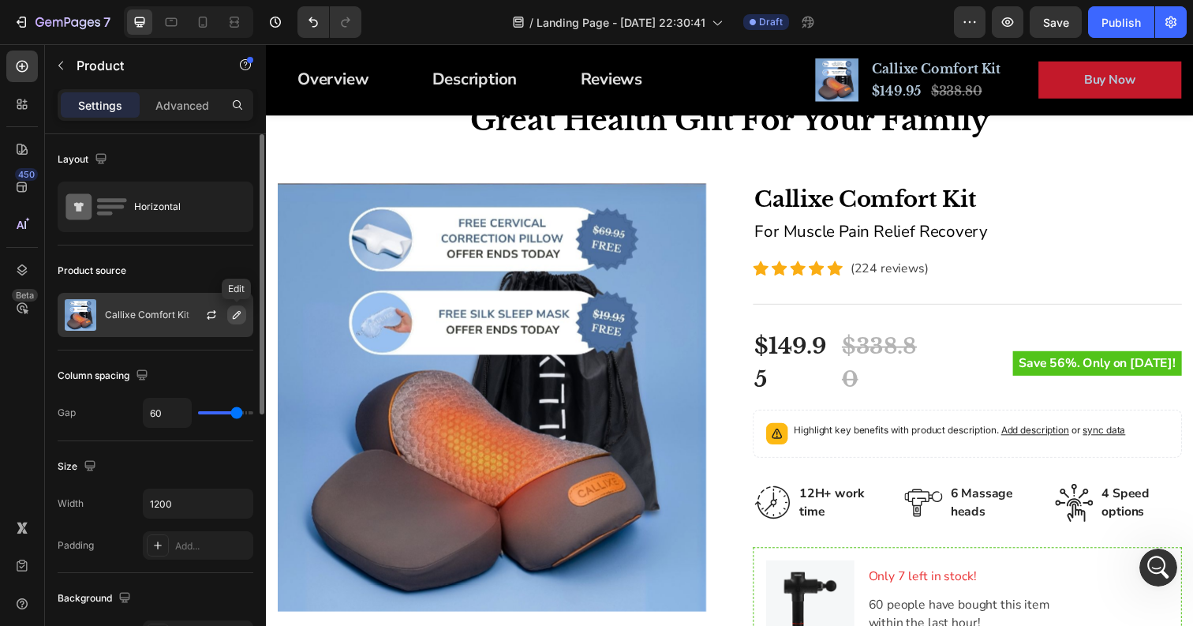
click at [239, 311] on icon "button" at bounding box center [237, 315] width 8 height 8
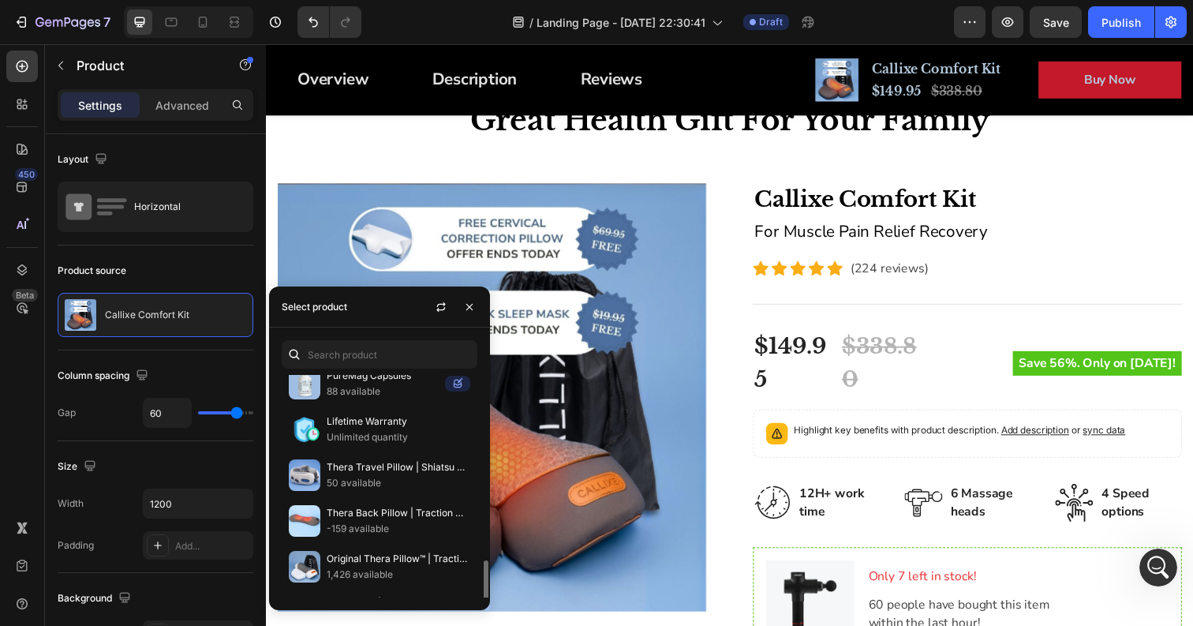
scroll to position [721, 0]
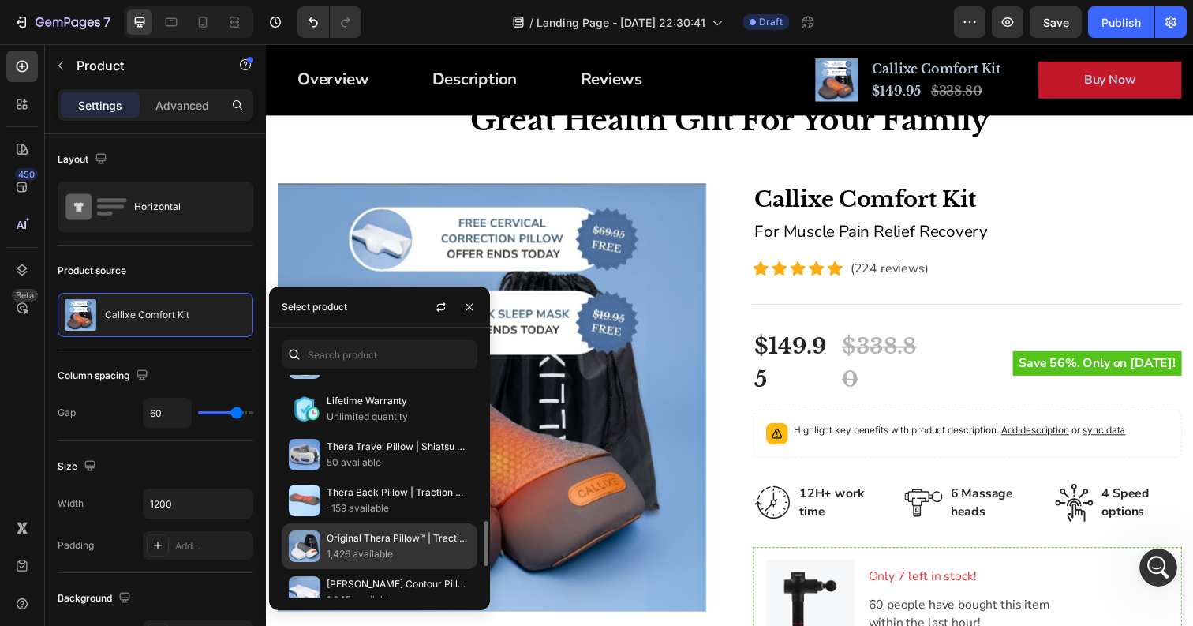
click at [381, 539] on p "Original Thera Pillow™ | Traction Massager" at bounding box center [399, 538] width 144 height 16
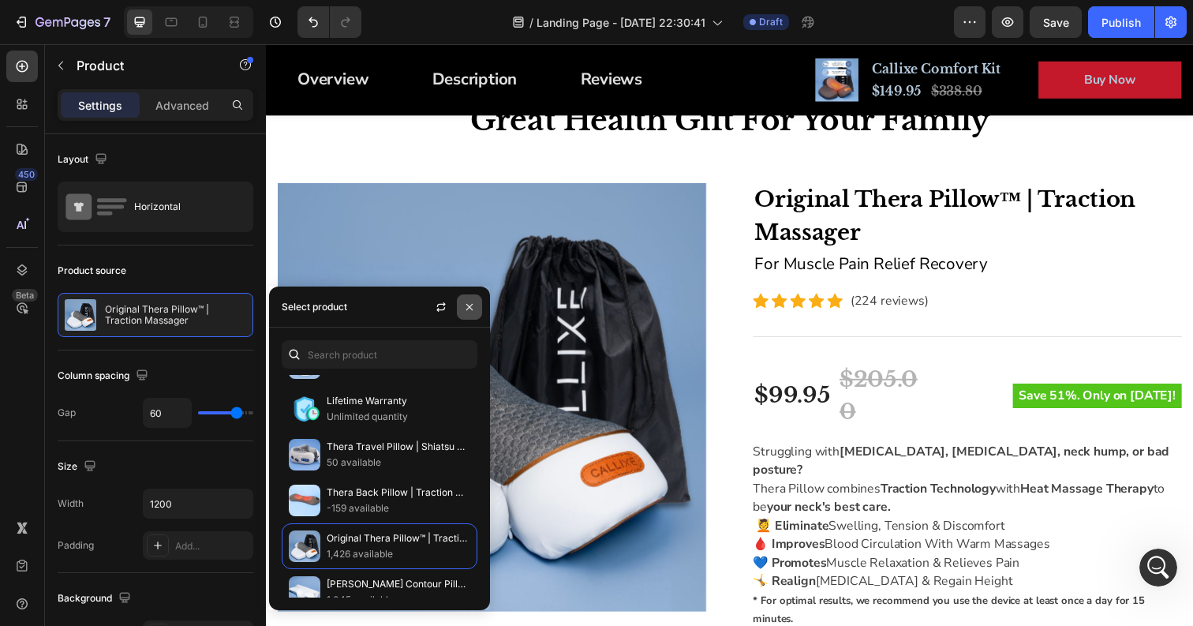
click at [466, 305] on icon "button" at bounding box center [469, 307] width 13 height 13
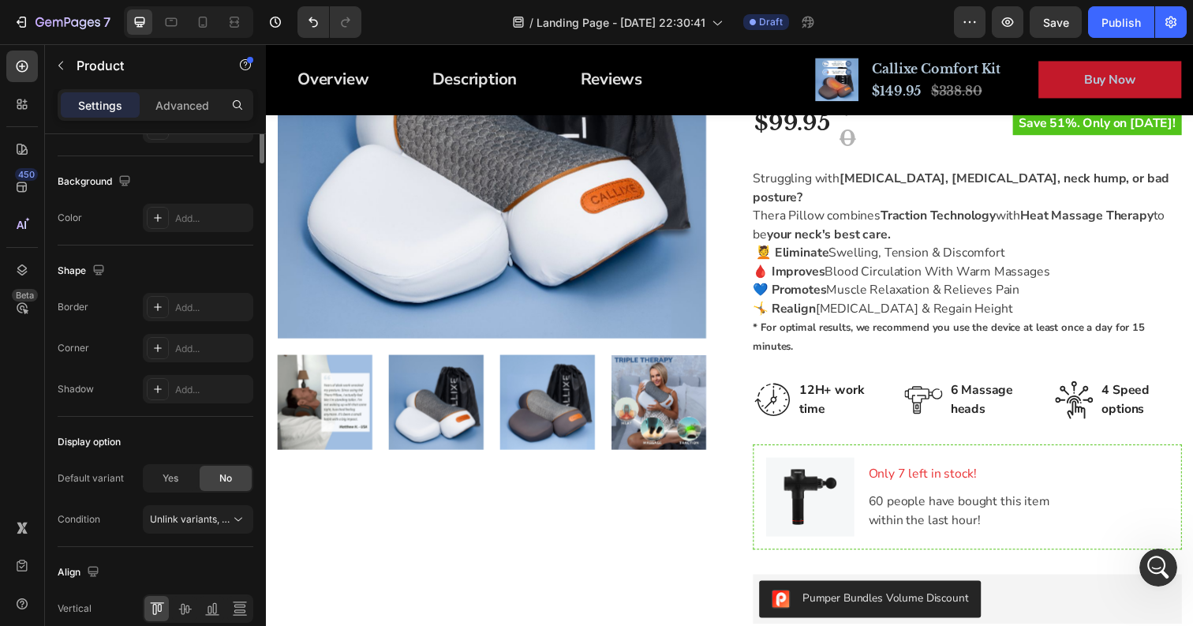
scroll to position [489, 0]
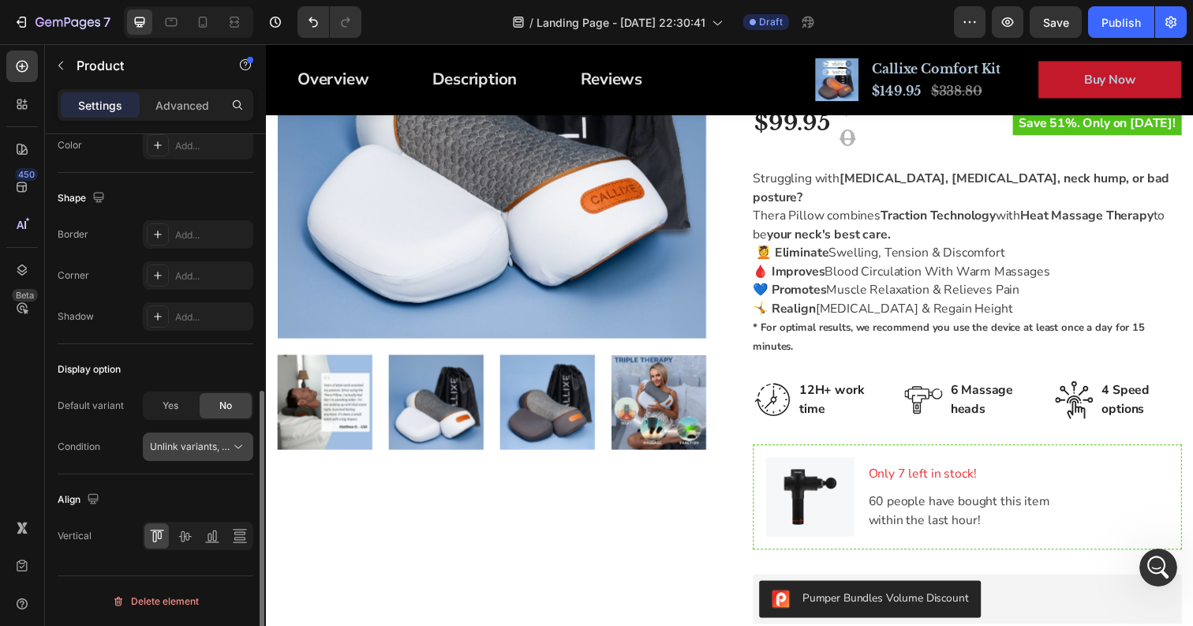
click at [202, 447] on span "Unlink variants, quantity <br> between same products" at bounding box center [271, 446] width 242 height 12
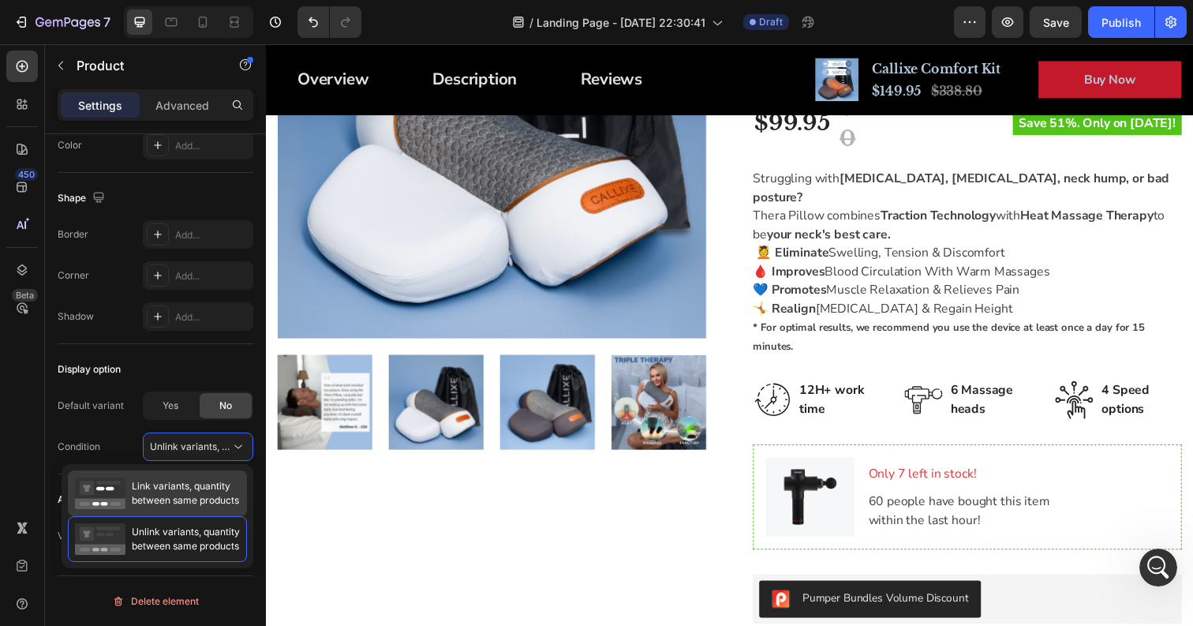
click at [177, 478] on div "Link variants, quantity between same products" at bounding box center [157, 494] width 164 height 32
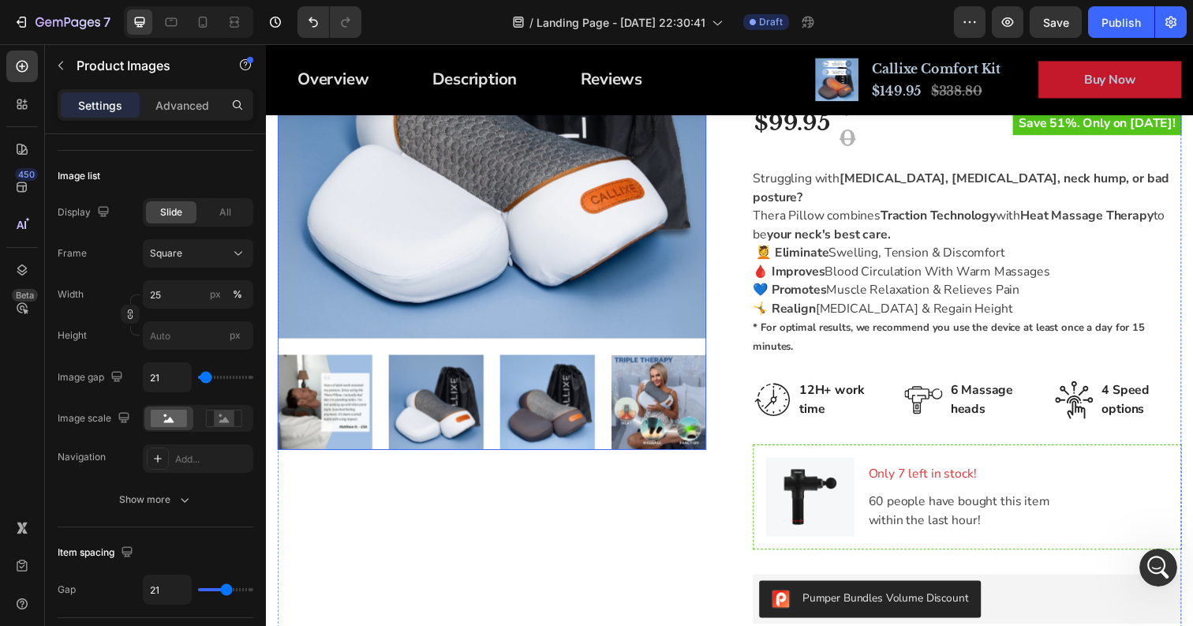
click at [433, 242] on img at bounding box center [497, 126] width 438 height 438
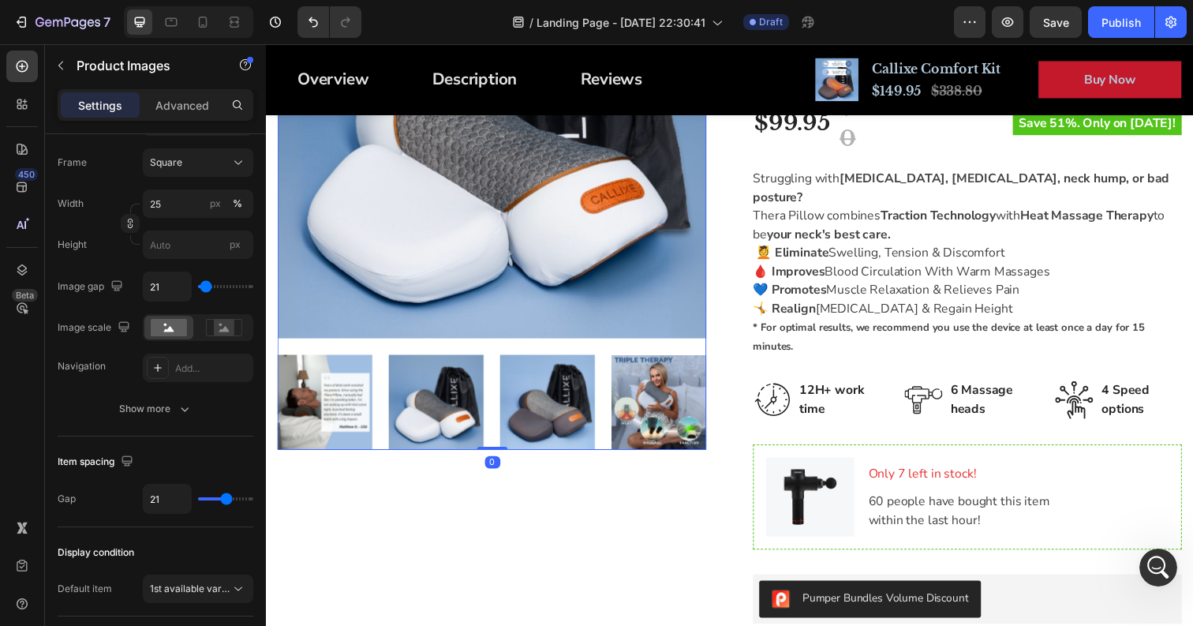
scroll to position [818, 0]
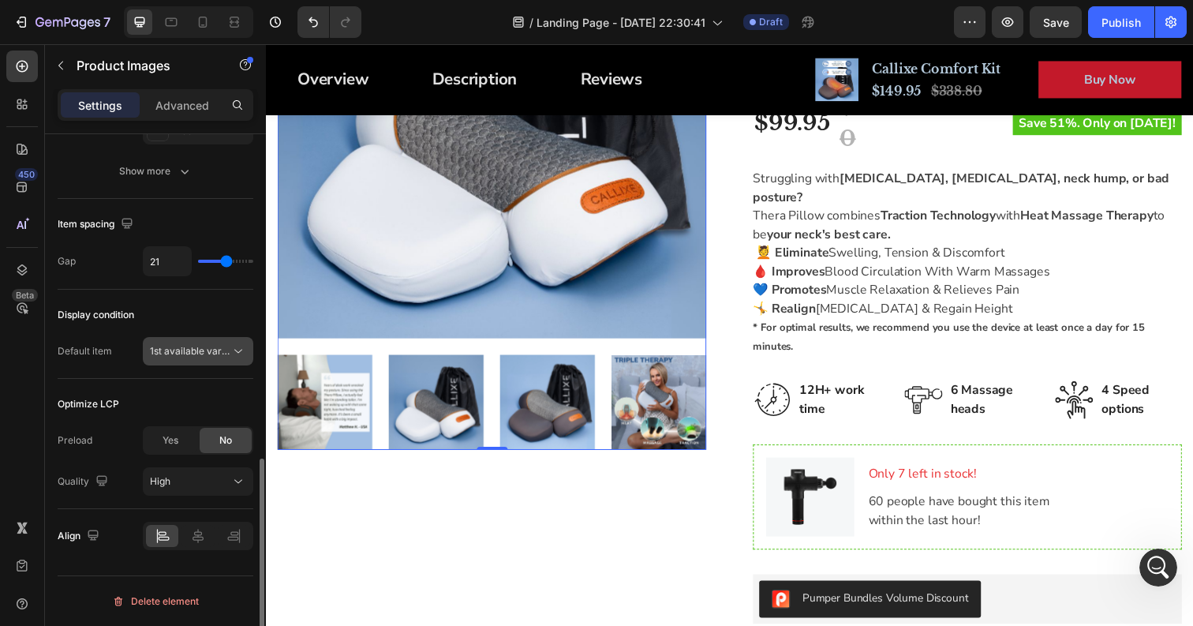
click at [200, 343] on div "1st available variant" at bounding box center [198, 351] width 96 height 16
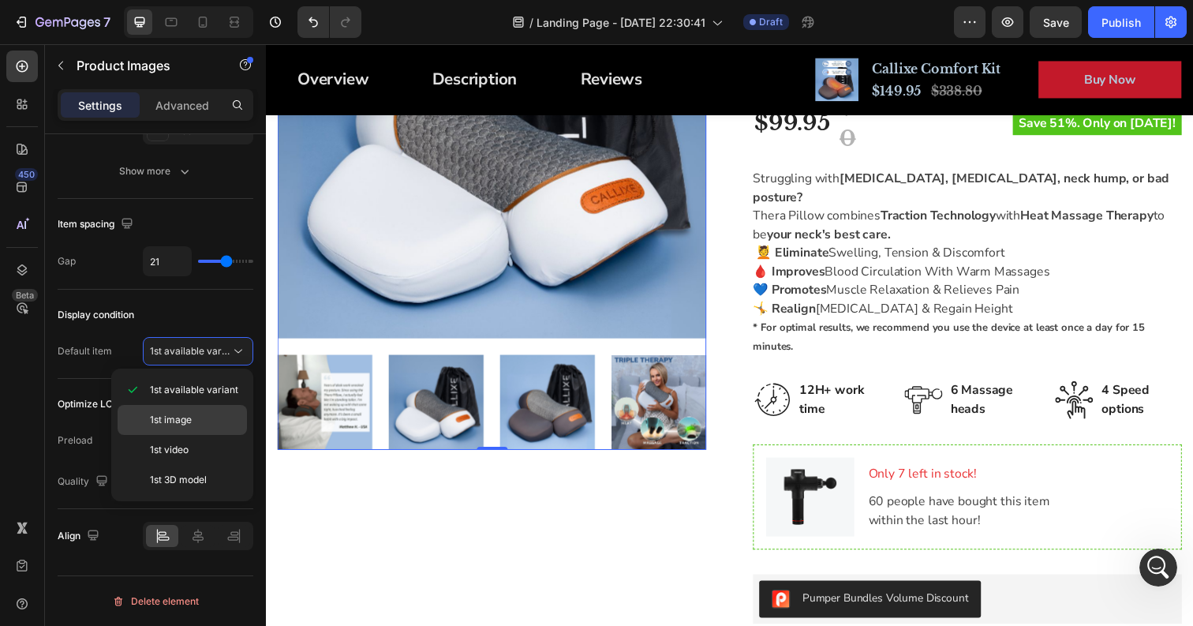
click at [195, 421] on p "1st image" at bounding box center [195, 420] width 90 height 14
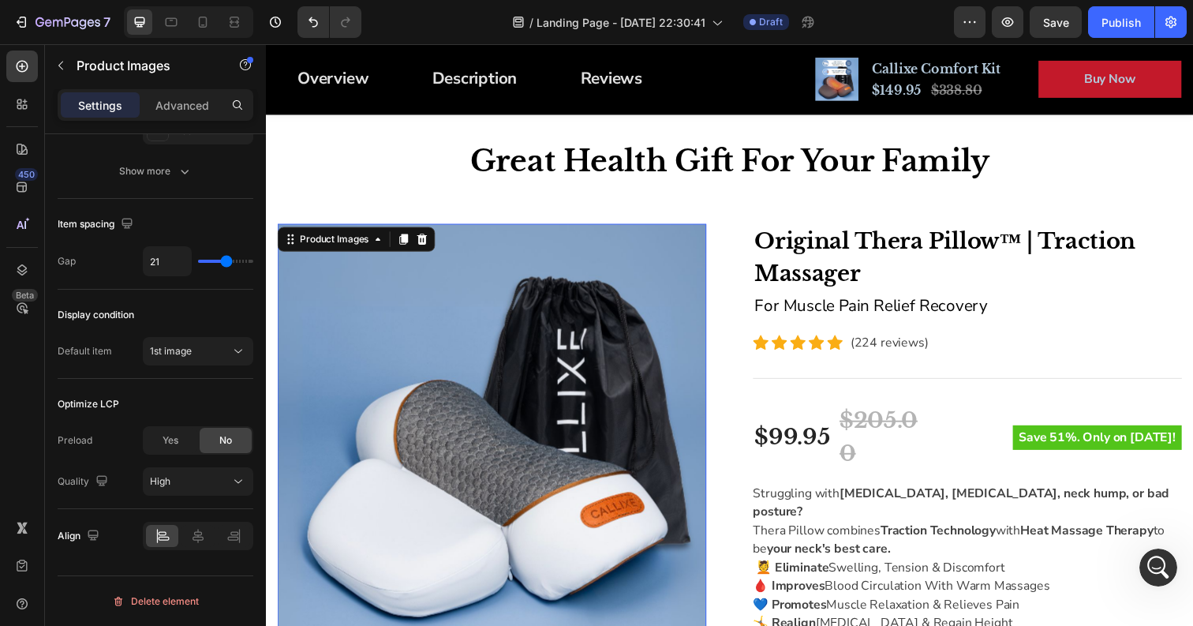
scroll to position [44, 0]
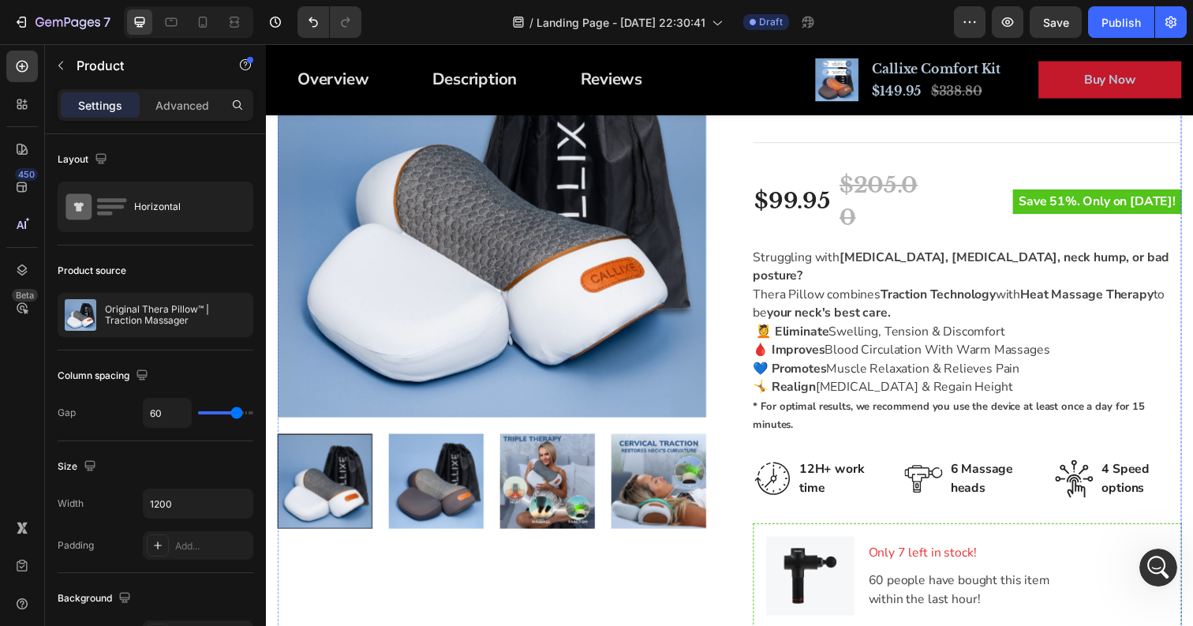
scroll to position [304, 0]
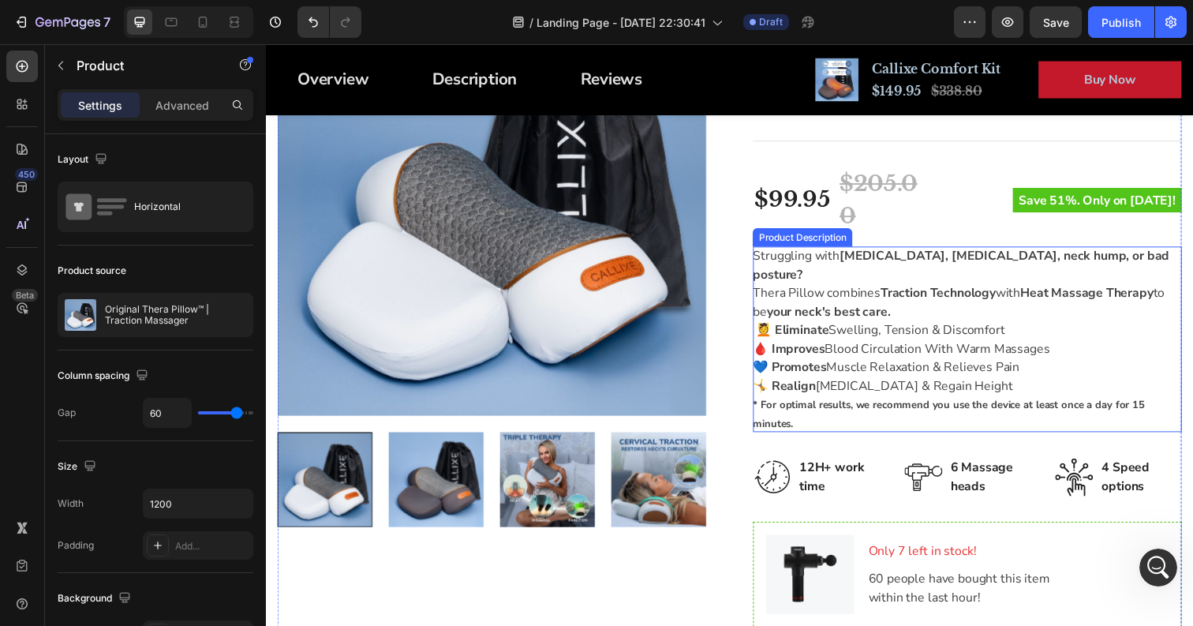
click at [946, 289] on div "Struggling with [MEDICAL_DATA], [MEDICAL_DATA], neck hump, or bad posture? Ther…" at bounding box center [982, 345] width 438 height 189
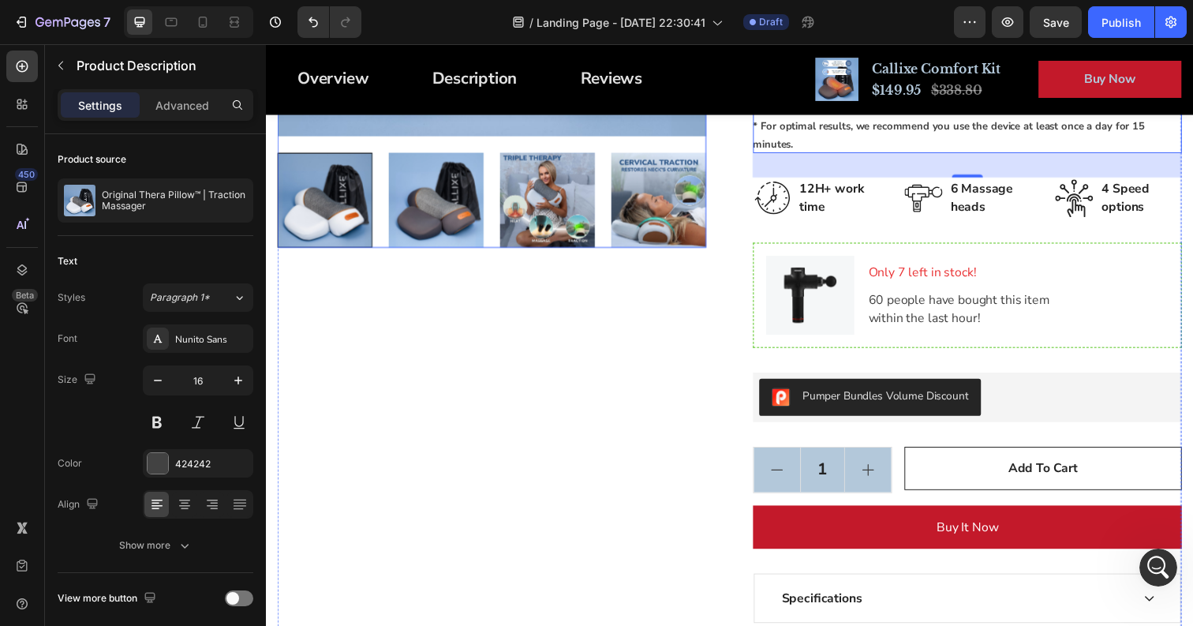
scroll to position [616, 0]
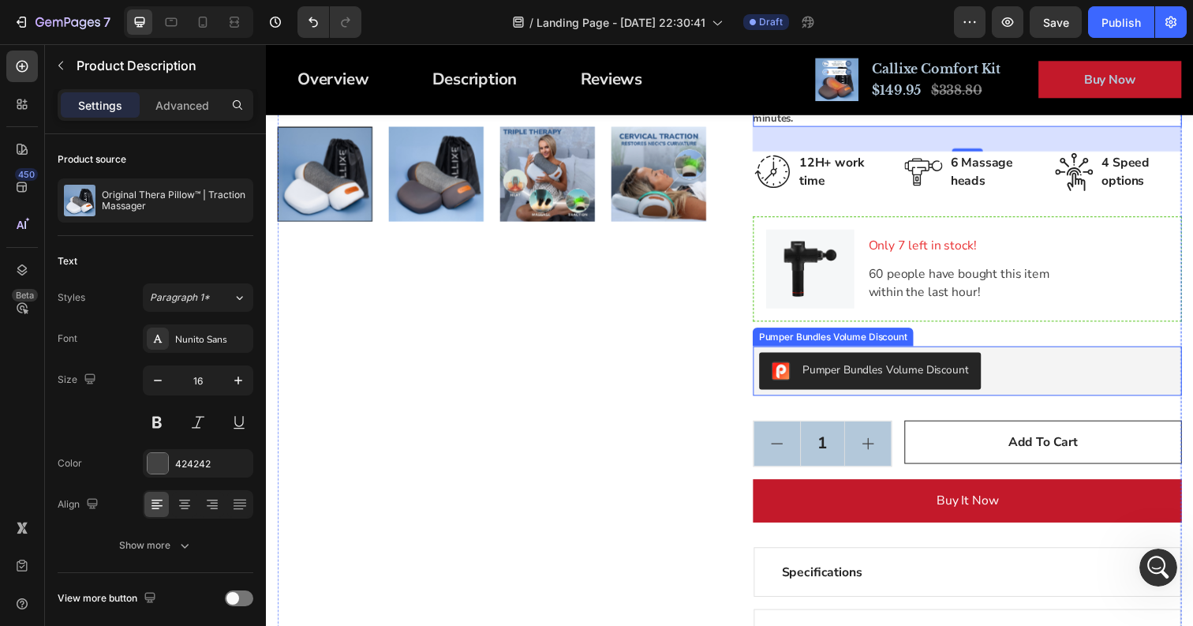
click at [942, 369] on div "Pumper Bundles Volume Discount" at bounding box center [899, 377] width 170 height 17
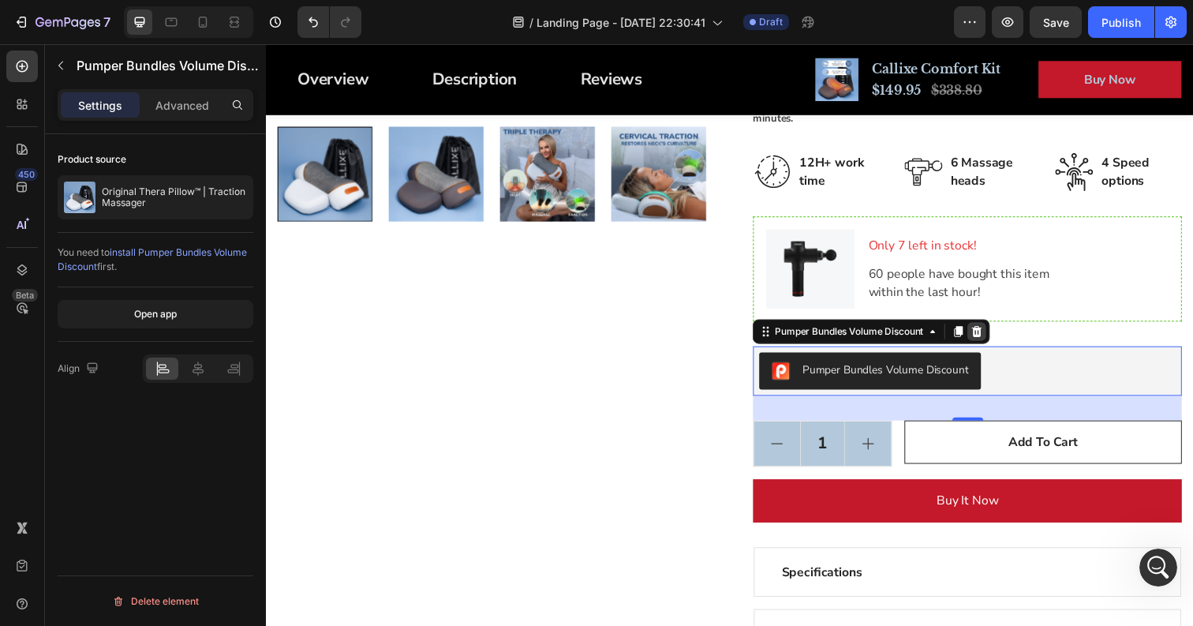
click at [994, 332] on icon at bounding box center [992, 337] width 10 height 11
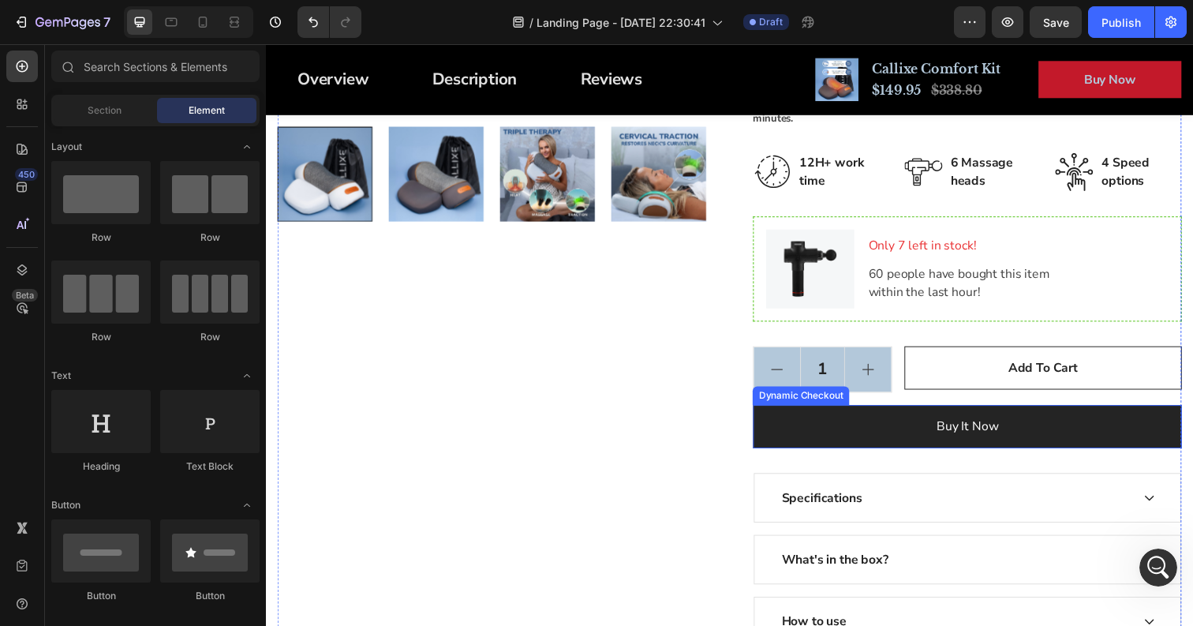
click at [916, 413] on button "Buy it now" at bounding box center [982, 435] width 438 height 44
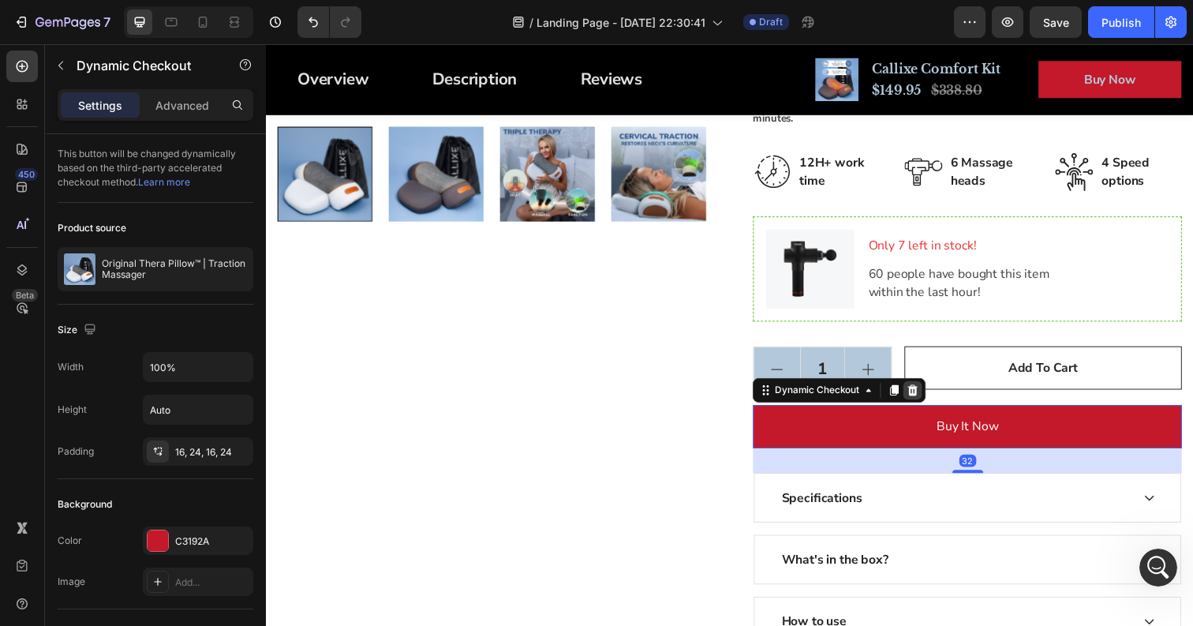
click at [927, 392] on icon at bounding box center [927, 397] width 10 height 11
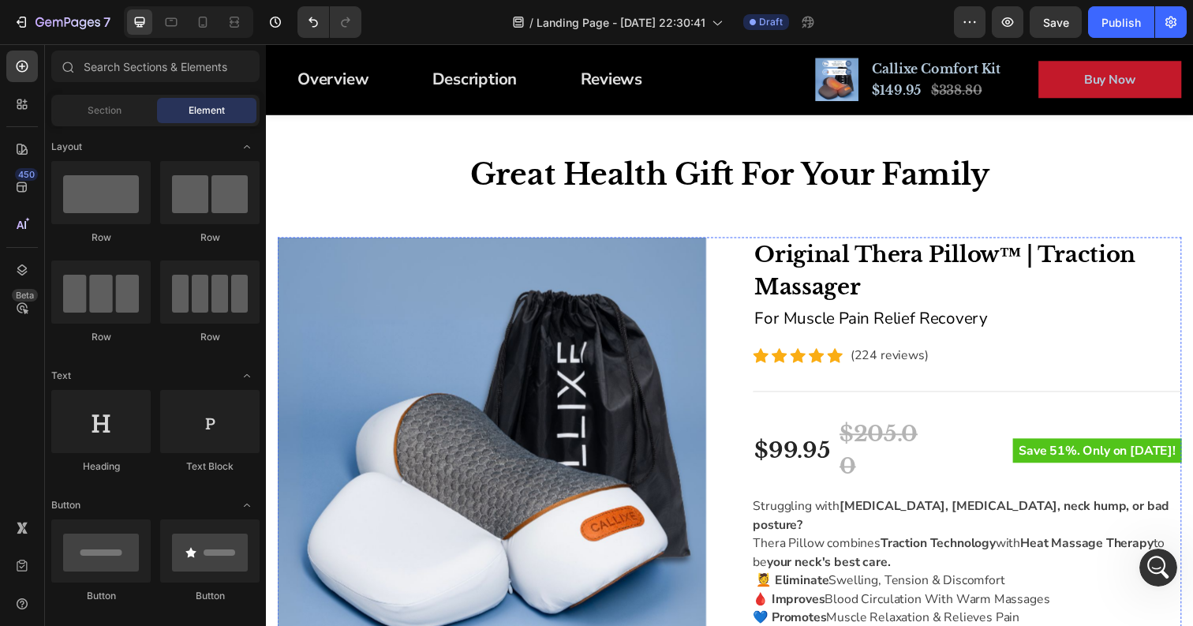
scroll to position [46, 0]
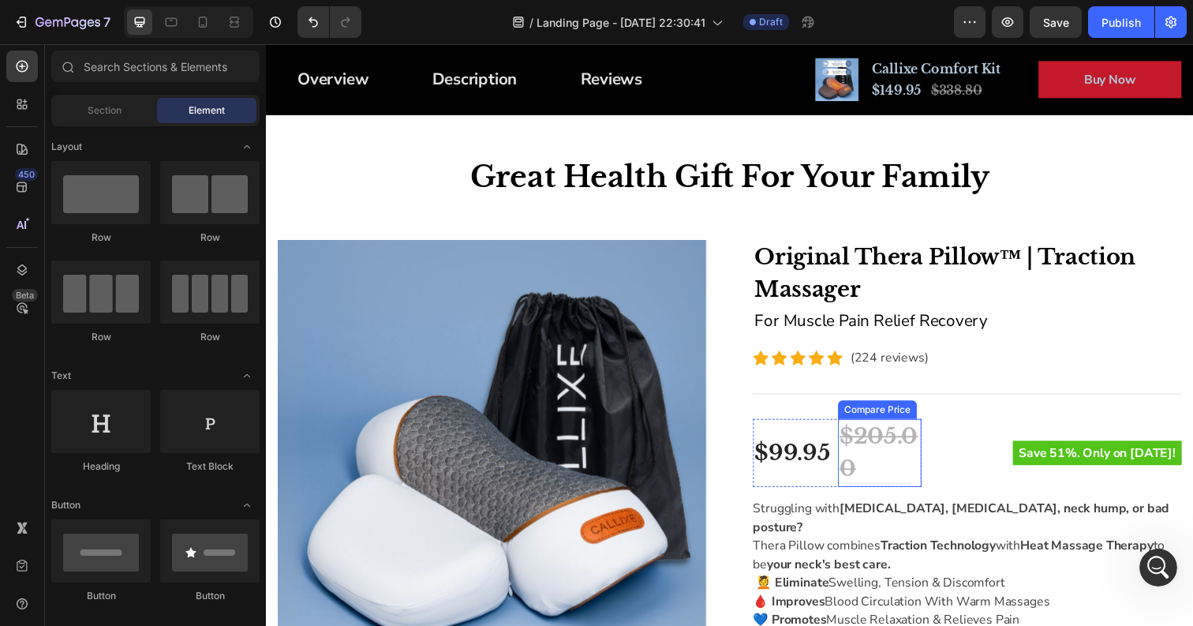
click at [871, 470] on div "$205.00" at bounding box center [892, 461] width 85 height 69
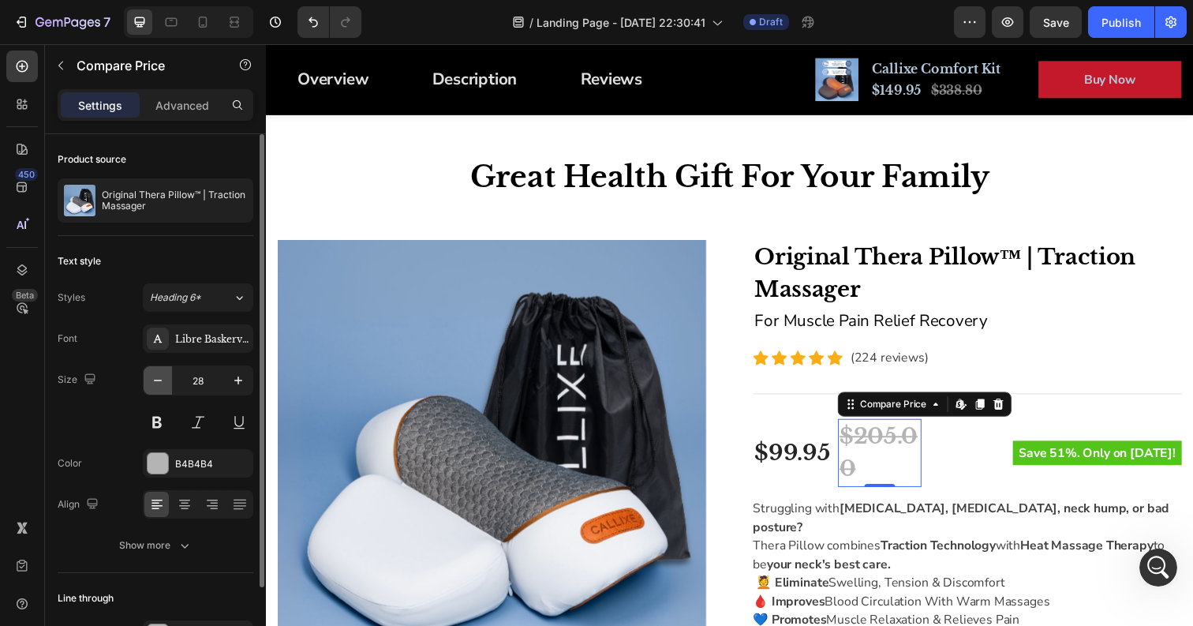
click at [157, 389] on button "button" at bounding box center [158, 380] width 28 height 28
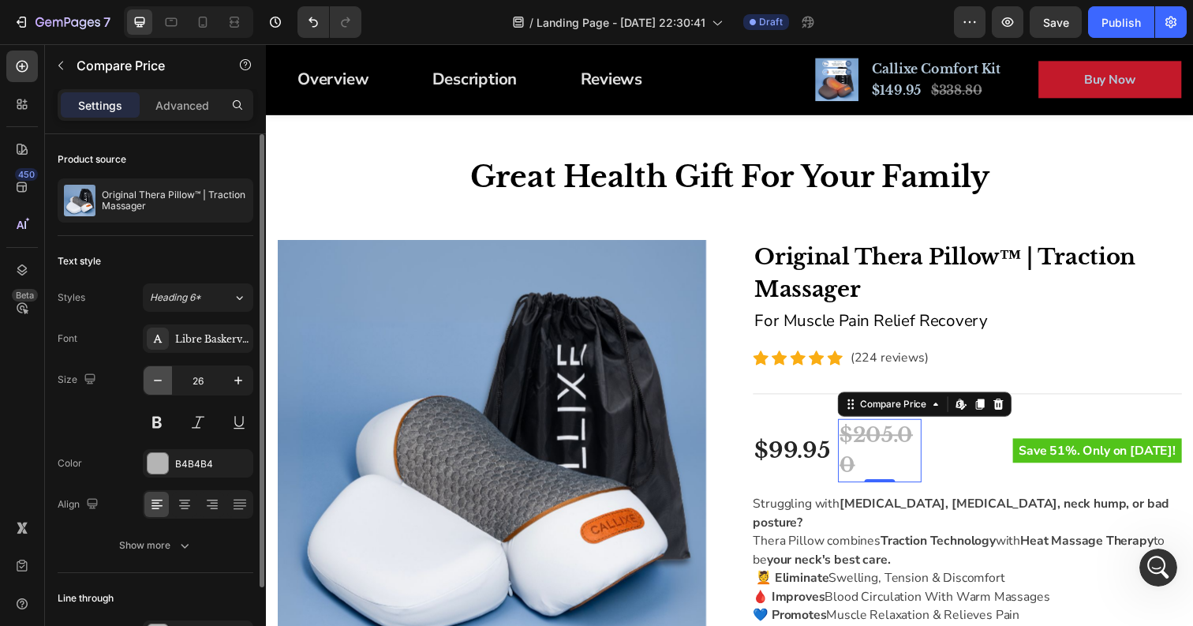
click at [157, 389] on button "button" at bounding box center [158, 380] width 28 height 28
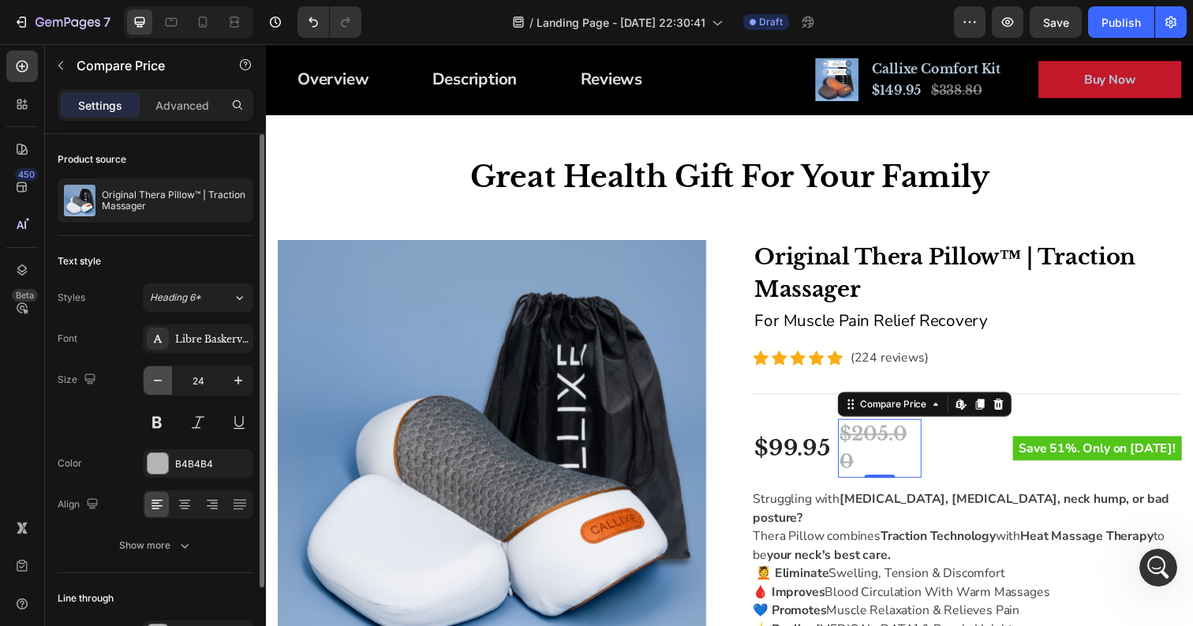
click at [157, 389] on button "button" at bounding box center [158, 380] width 28 height 28
type input "23"
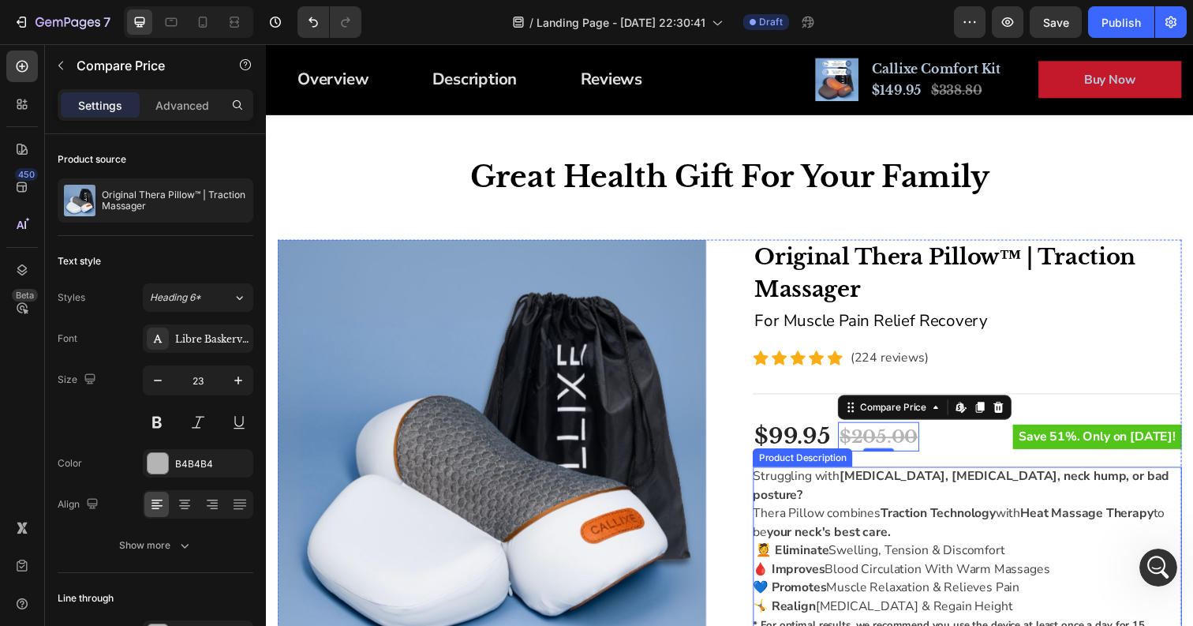
click at [812, 490] on p "Struggling with [MEDICAL_DATA], [MEDICAL_DATA], neck hump, or bad posture?" at bounding box center [975, 495] width 425 height 36
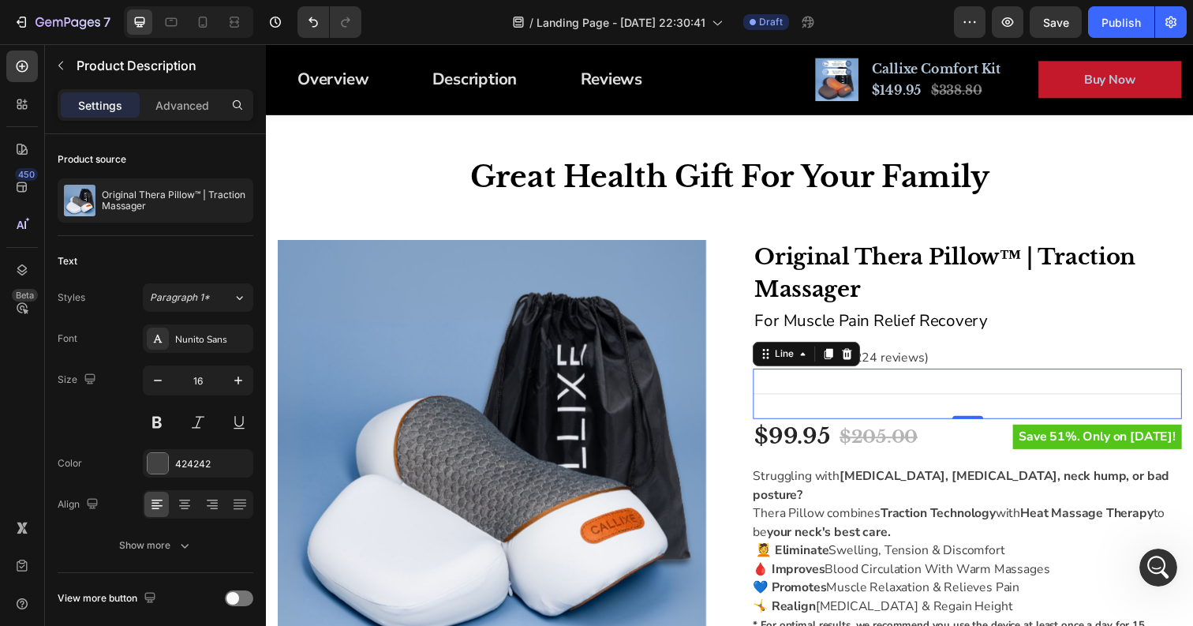
click at [779, 403] on div "Title Line 0" at bounding box center [982, 401] width 438 height 51
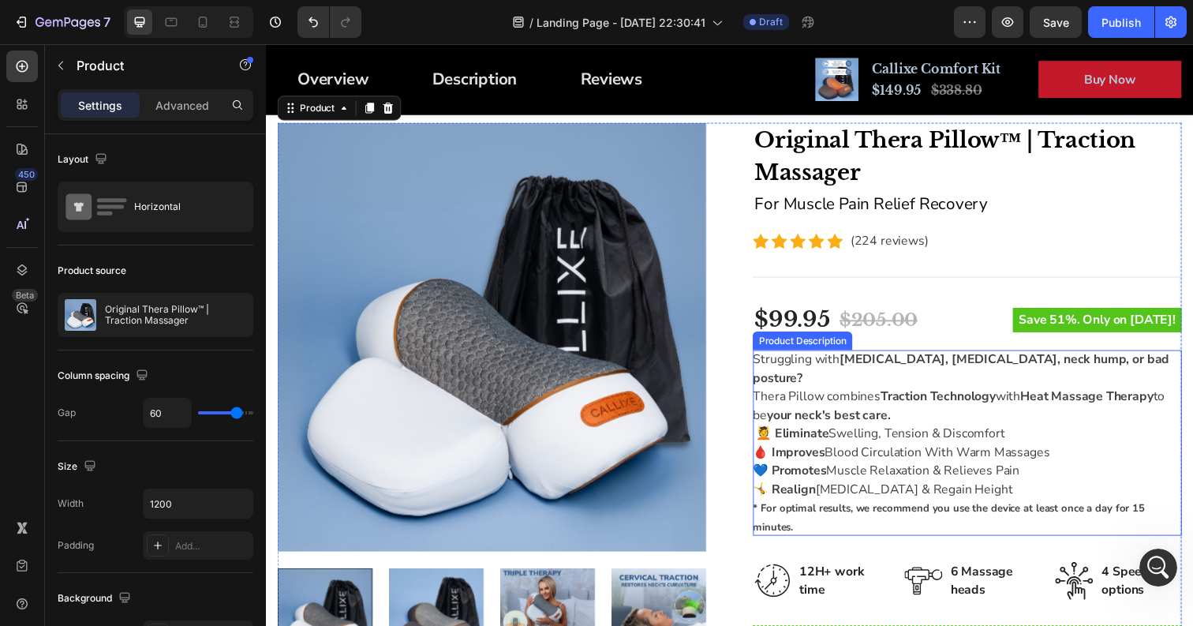
scroll to position [171, 0]
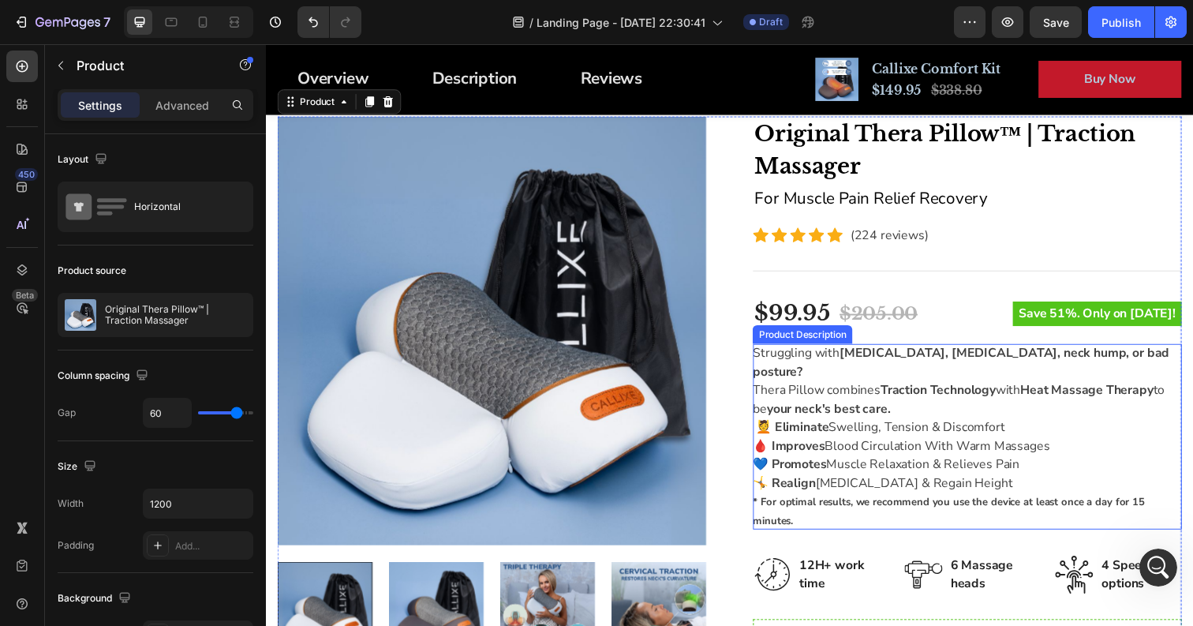
click at [877, 427] on p "💆 Eliminate Swelling, Tension & Discomfort 🩸 Improves Blood Circulation With Wa…" at bounding box center [914, 464] width 303 height 74
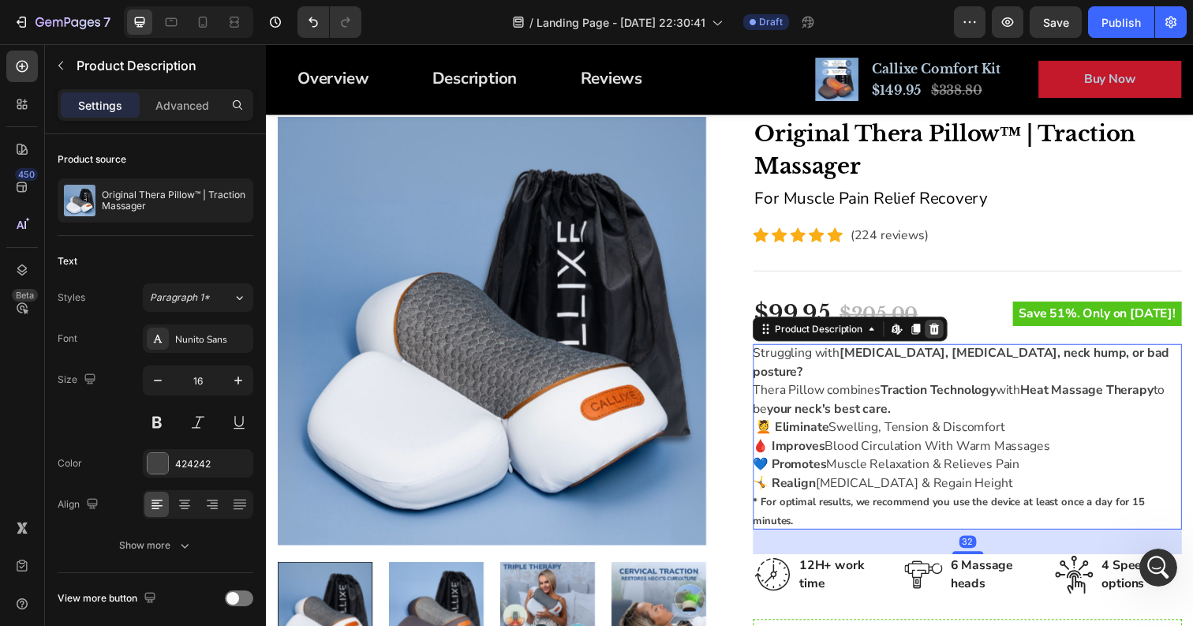
click at [953, 334] on icon at bounding box center [949, 335] width 10 height 11
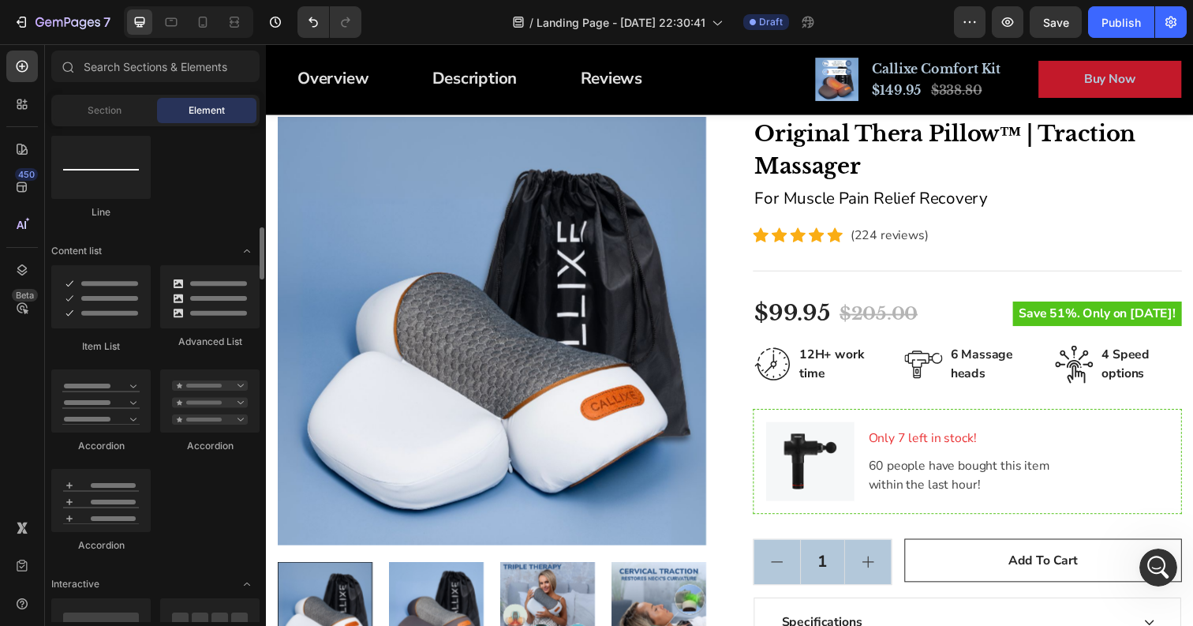
scroll to position [1145, 0]
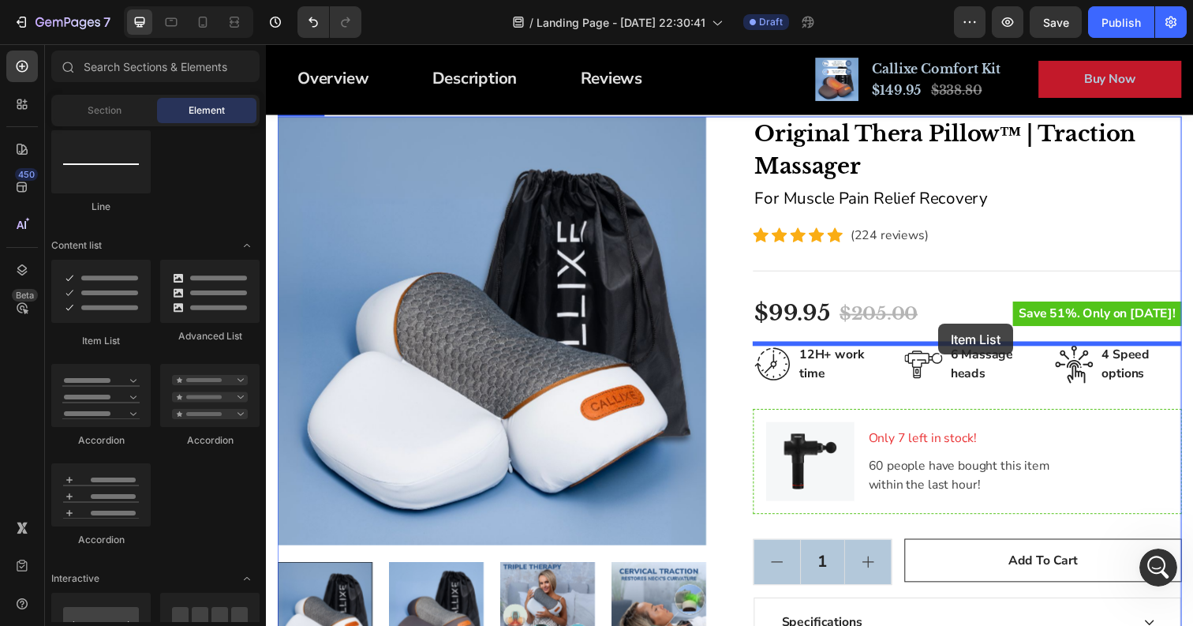
drag, startPoint x: 373, startPoint y: 341, endPoint x: 952, endPoint y: 329, distance: 579.4
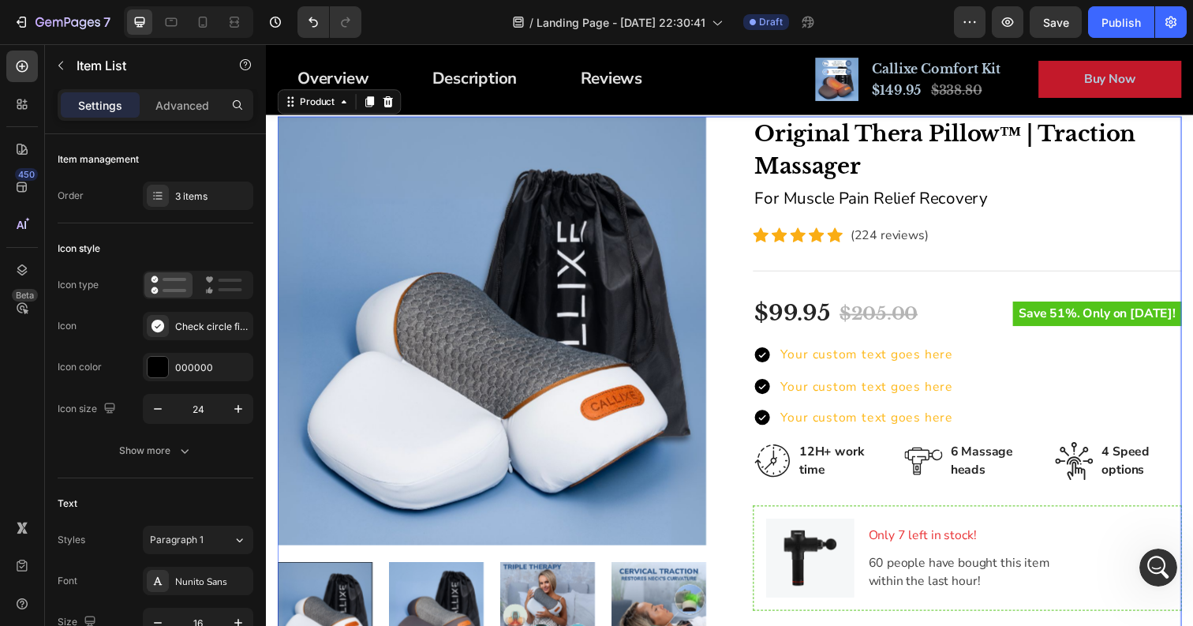
click at [747, 406] on div "Product Images Original Thera Pillow™ | Traction Massager Product Title For Mus…" at bounding box center [739, 501] width 923 height 767
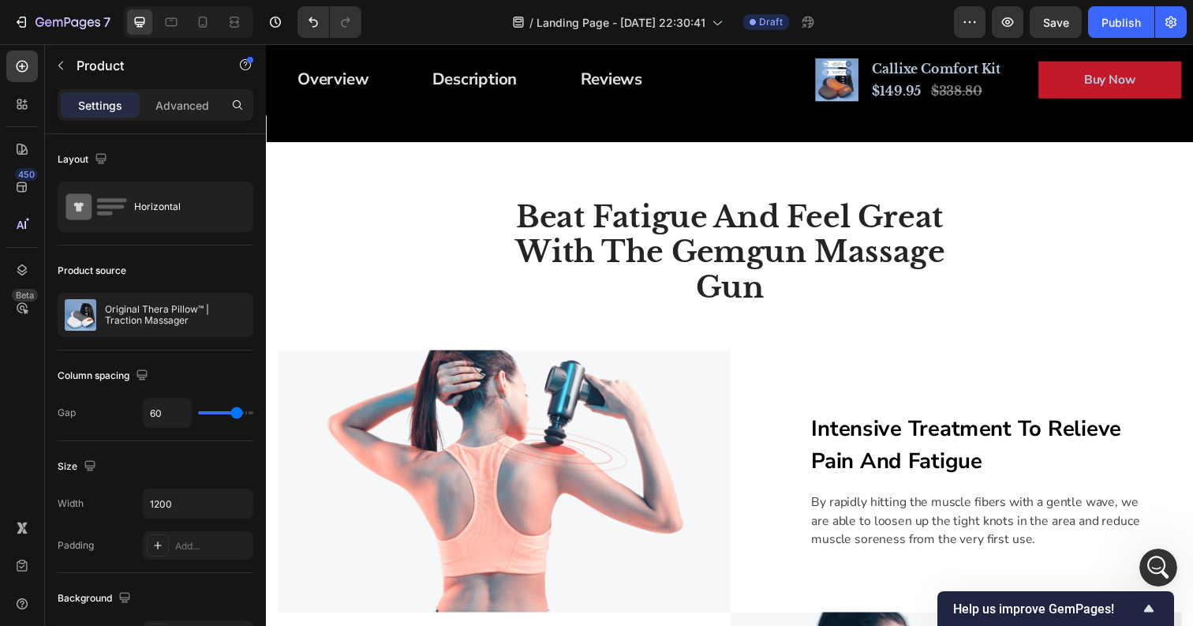
scroll to position [475, 0]
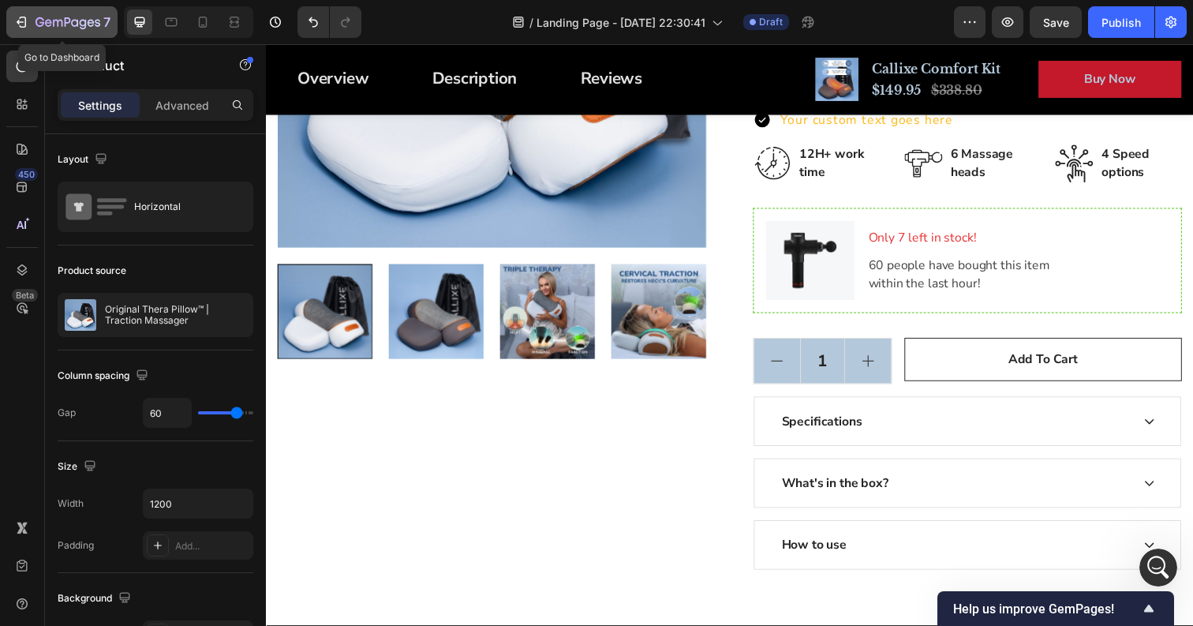
click at [49, 28] on icon "button" at bounding box center [68, 23] width 65 height 13
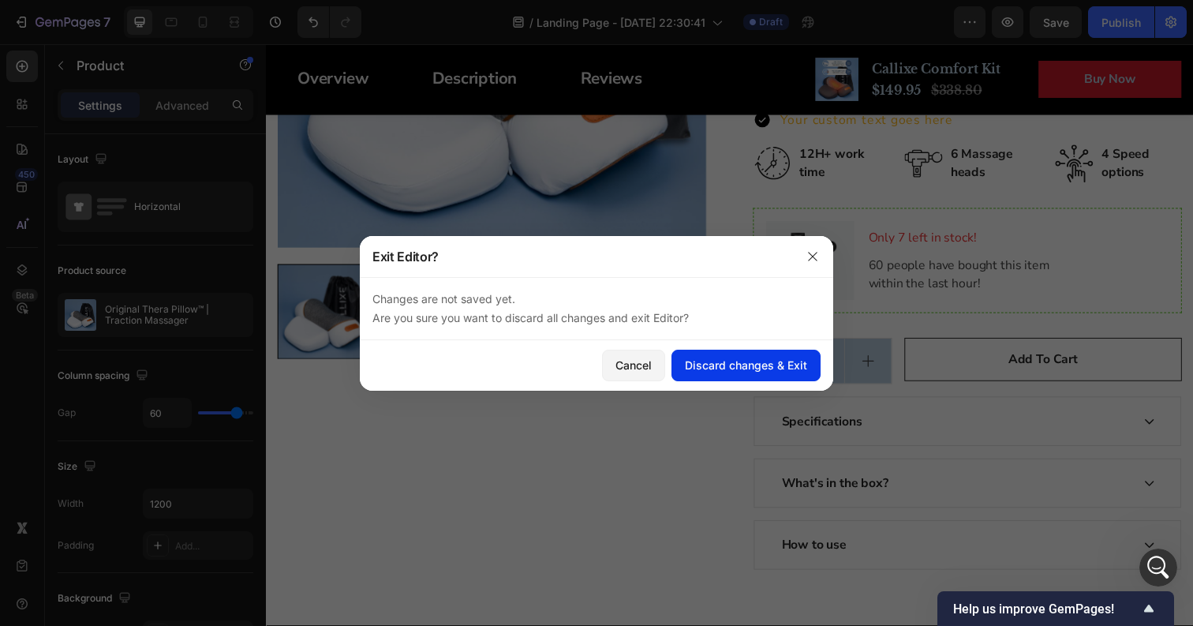
click at [702, 359] on div "Discard changes & Exit" at bounding box center [746, 365] width 122 height 17
